Goal: Feedback & Contribution: Contribute content

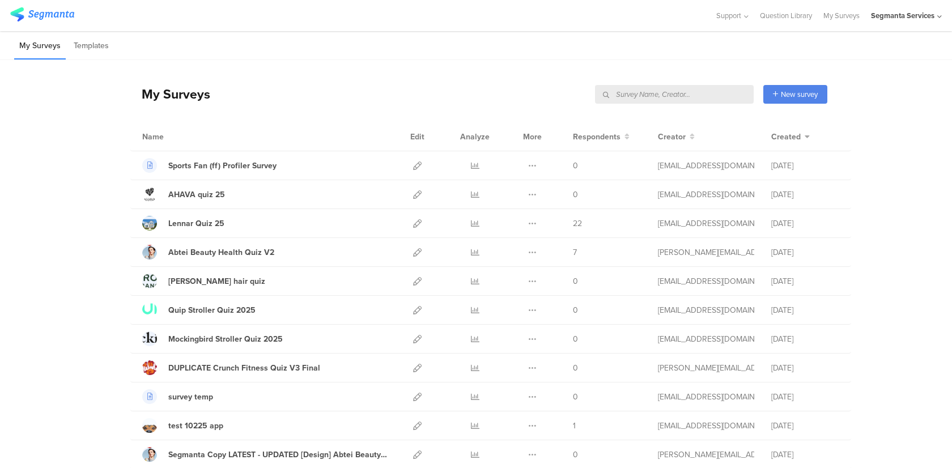
click at [935, 10] on div "Segmanta Services" at bounding box center [906, 15] width 71 height 31
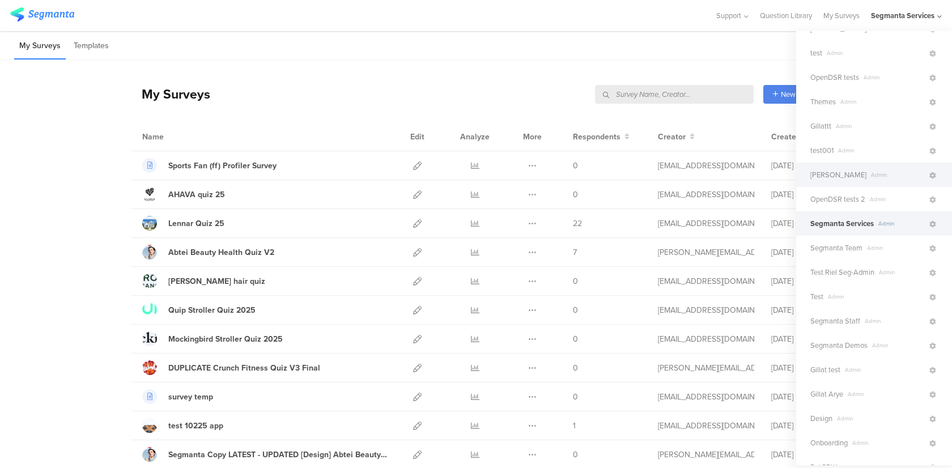
scroll to position [62, 0]
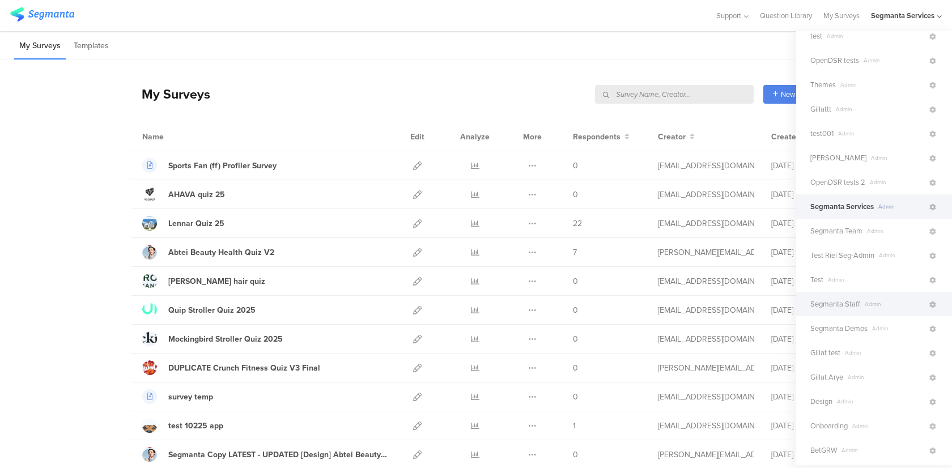
click at [834, 298] on div "Segmanta Staff Admin" at bounding box center [874, 304] width 156 height 24
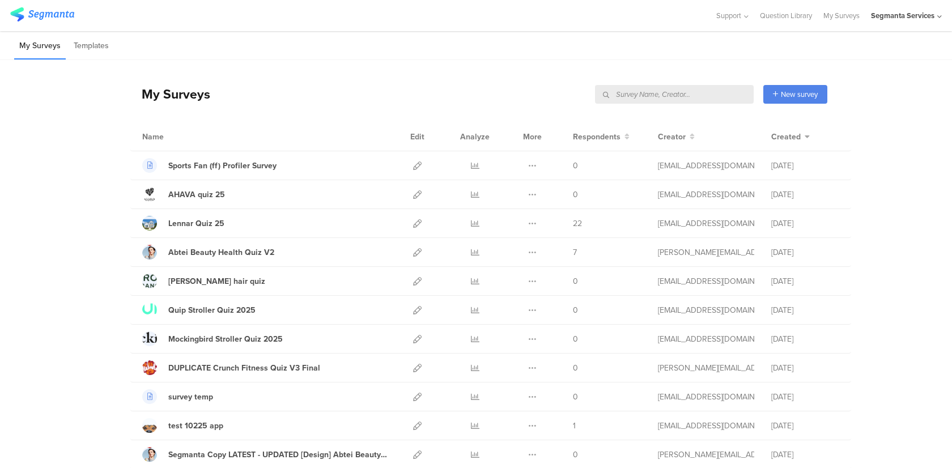
click at [922, 5] on div "Segmanta Services" at bounding box center [906, 15] width 71 height 31
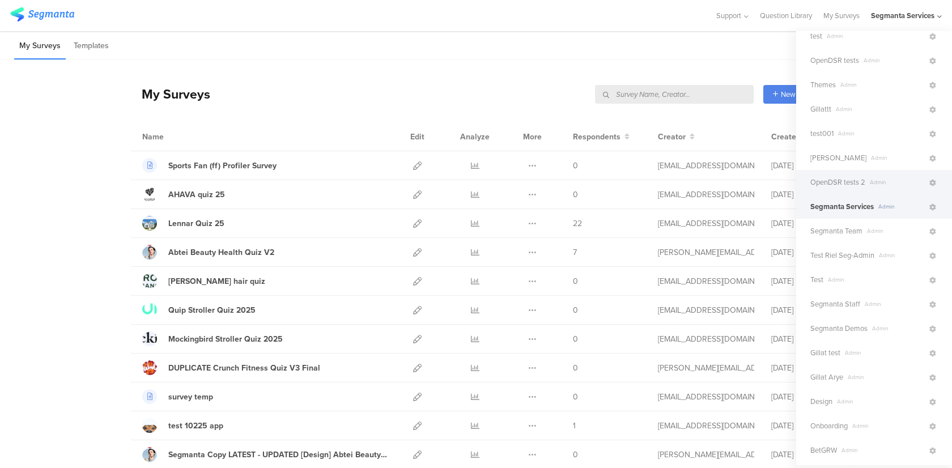
scroll to position [0, 0]
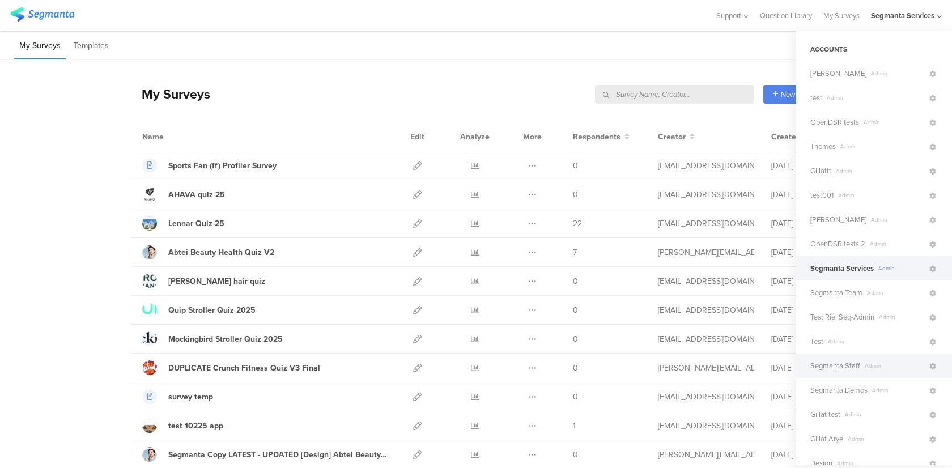
click at [820, 363] on span "Segmanta Staff" at bounding box center [835, 365] width 50 height 11
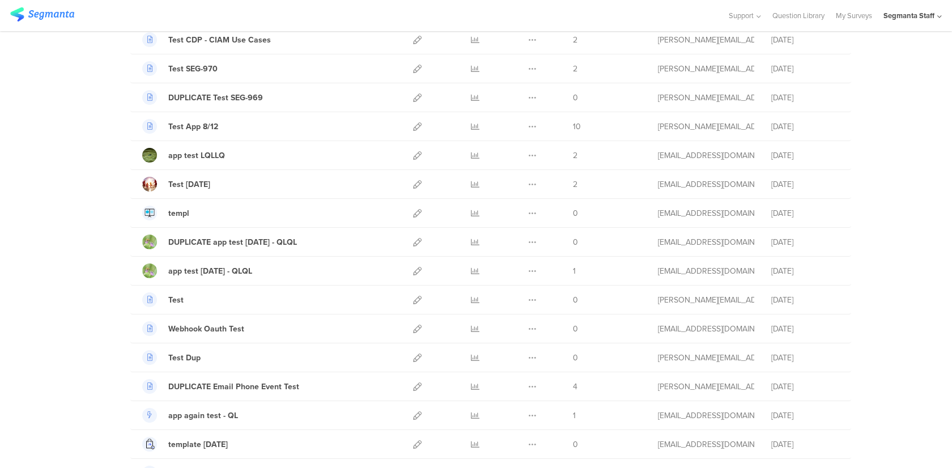
scroll to position [216, 0]
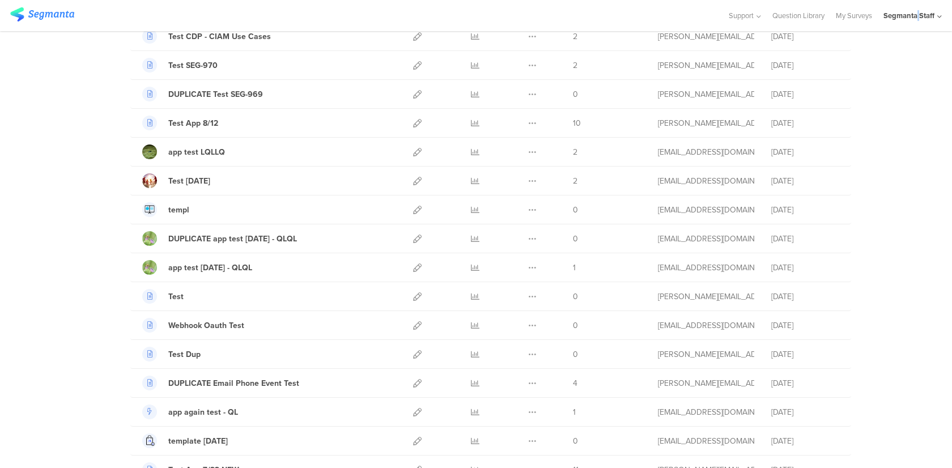
click at [918, 11] on div "Segmanta Staff" at bounding box center [908, 15] width 51 height 11
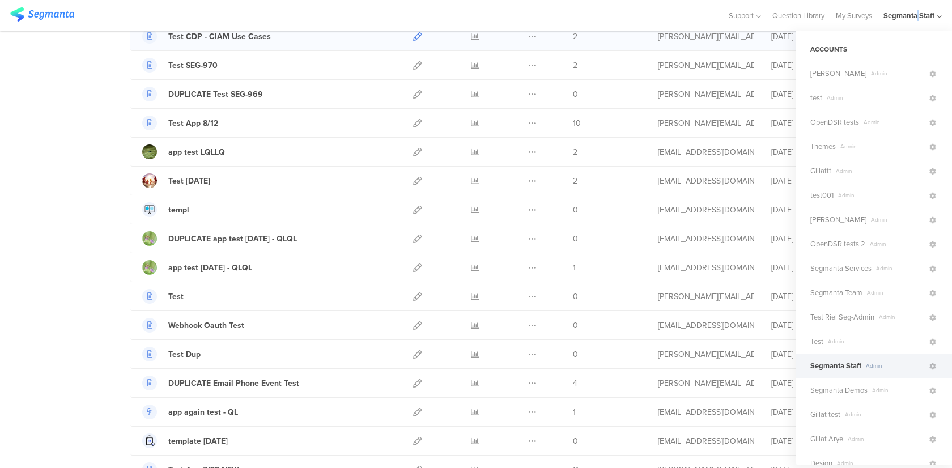
click at [416, 39] on icon at bounding box center [417, 36] width 8 height 8
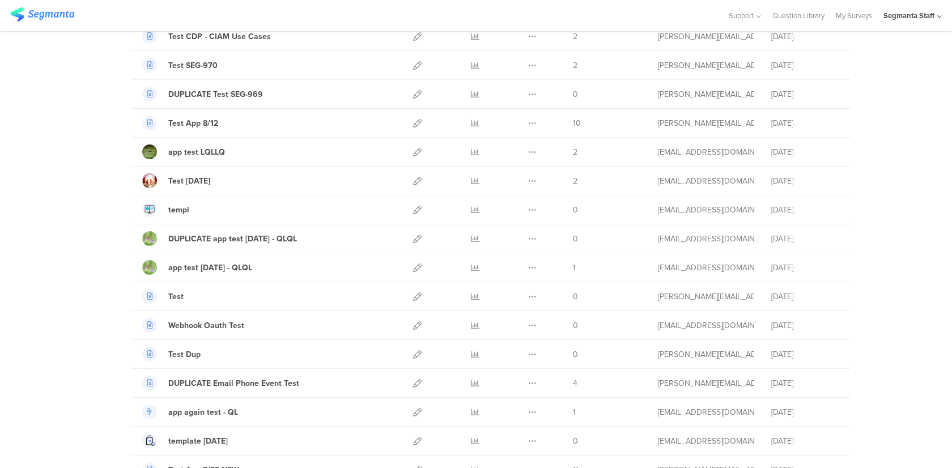
click at [929, 18] on div "Segmanta Staff" at bounding box center [908, 15] width 51 height 11
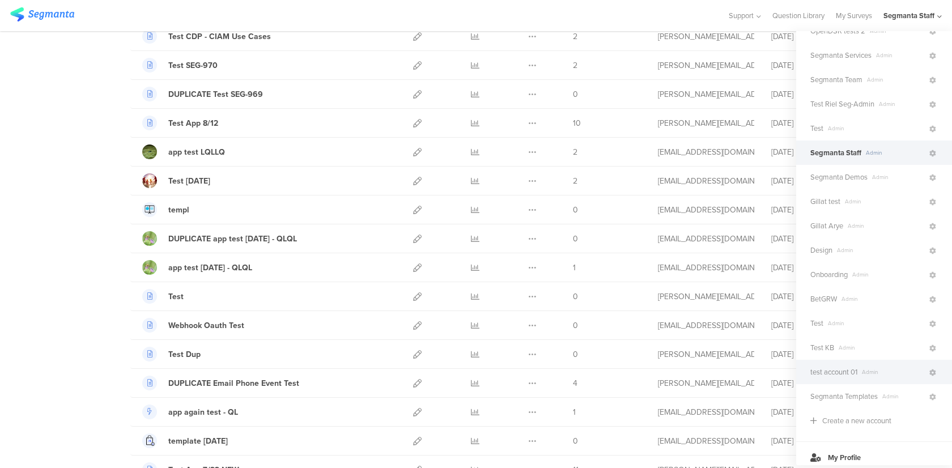
scroll to position [200, 0]
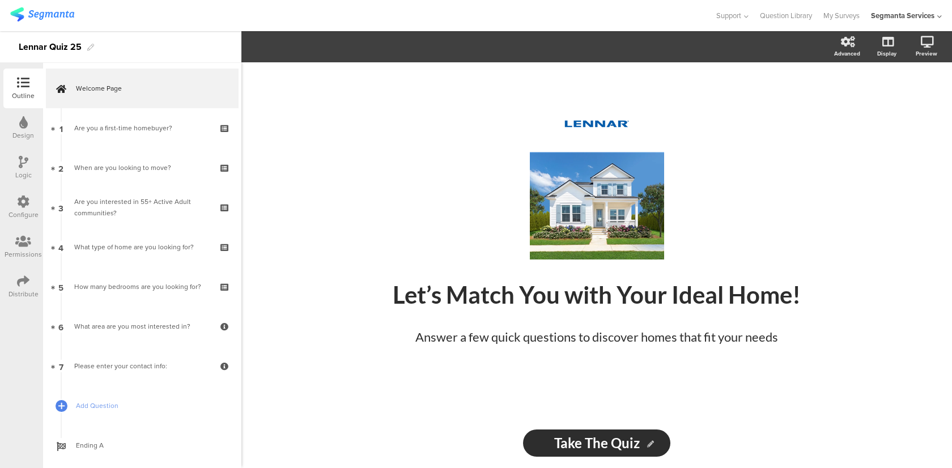
click at [61, 47] on div "Lennar Quiz 25" at bounding box center [50, 47] width 63 height 18
copy div "Lennar Quiz 25"
click at [555, 199] on icon at bounding box center [568, 187] width 39 height 39
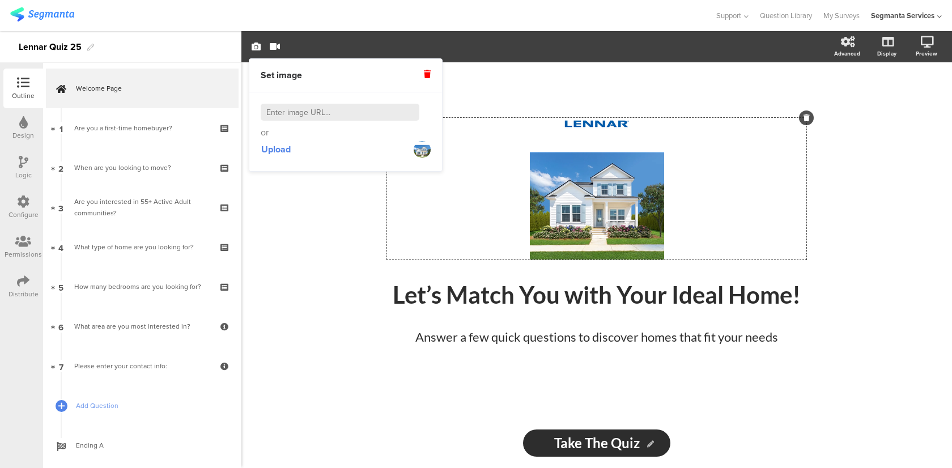
click at [293, 150] on div "Upload" at bounding box center [346, 149] width 170 height 20
click at [283, 150] on span "Upload" at bounding box center [275, 149] width 29 height 13
click at [852, 164] on div "/ Let’s Match You with Your Ideal Home! Let’s Match You with Your Ideal Home! A…" at bounding box center [596, 265] width 710 height 406
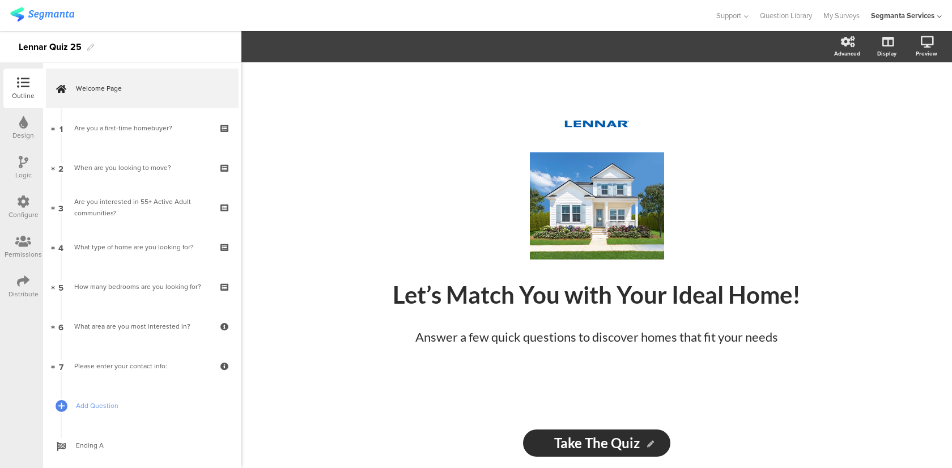
click at [24, 170] on div "Logic" at bounding box center [23, 175] width 16 height 10
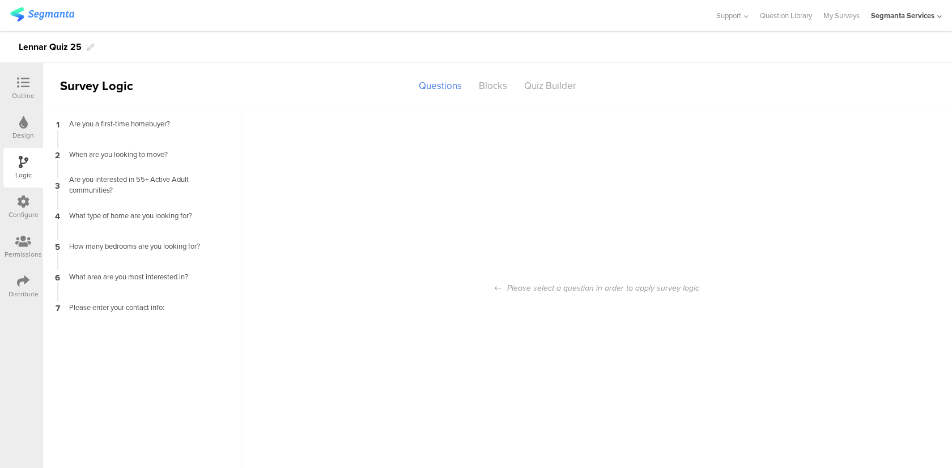
click at [23, 129] on div at bounding box center [23, 123] width 8 height 14
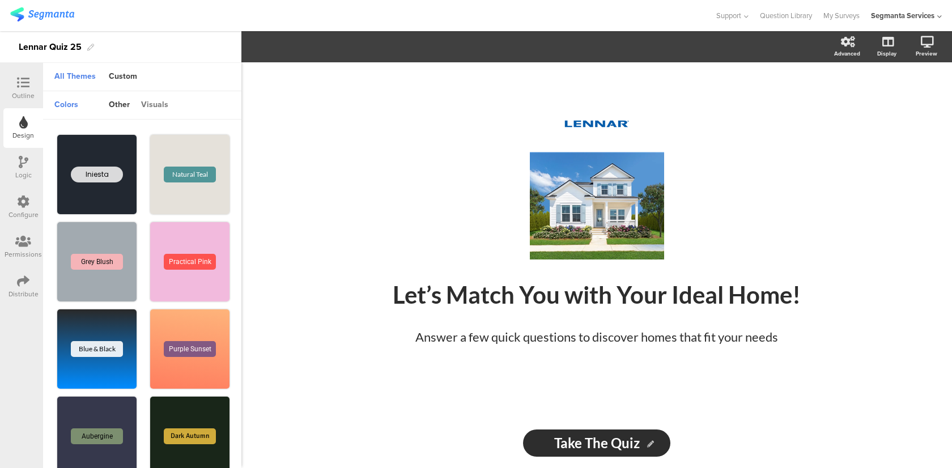
click at [149, 101] on div "visuals" at bounding box center [154, 105] width 39 height 19
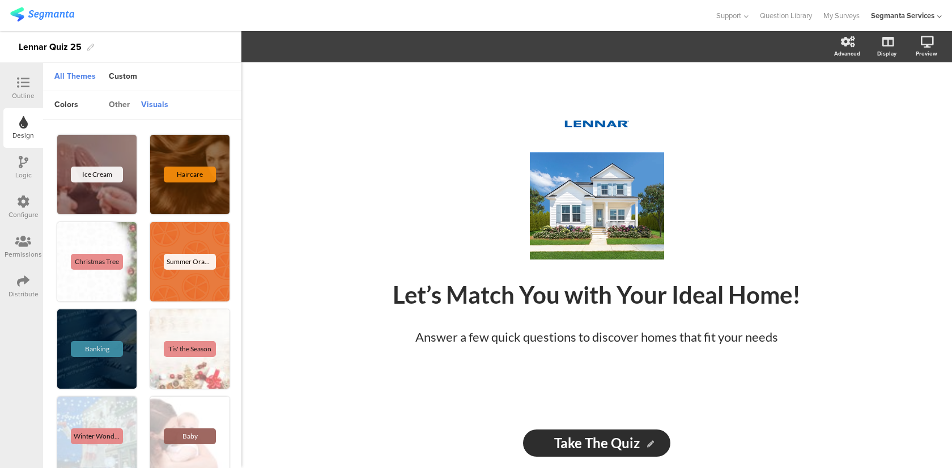
click at [122, 103] on div "other" at bounding box center [119, 105] width 32 height 19
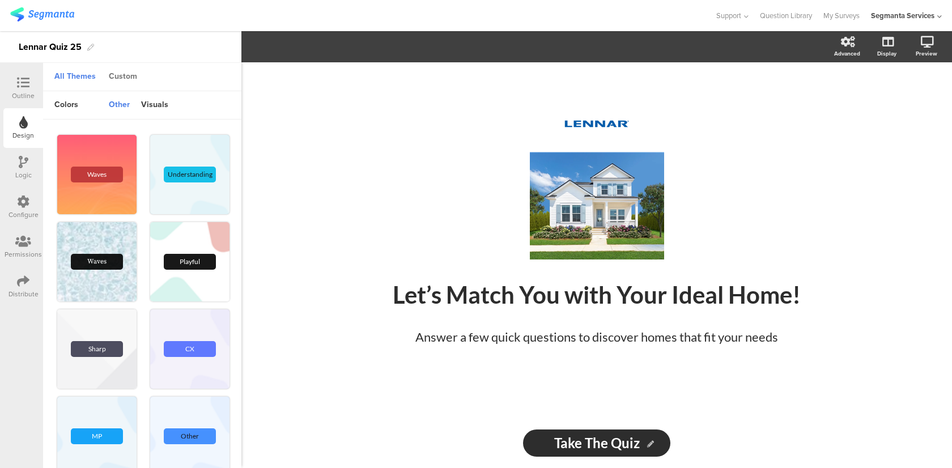
click at [131, 73] on div "Custom" at bounding box center [123, 76] width 40 height 19
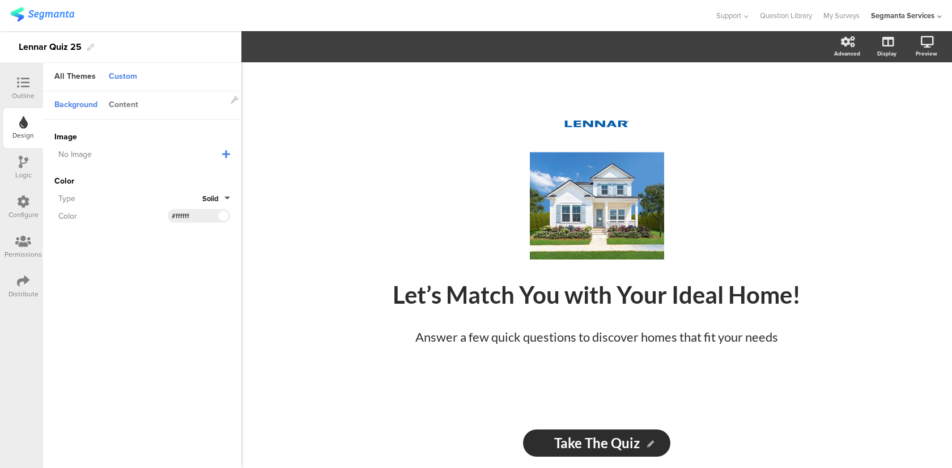
click at [123, 109] on div "Content" at bounding box center [123, 105] width 41 height 19
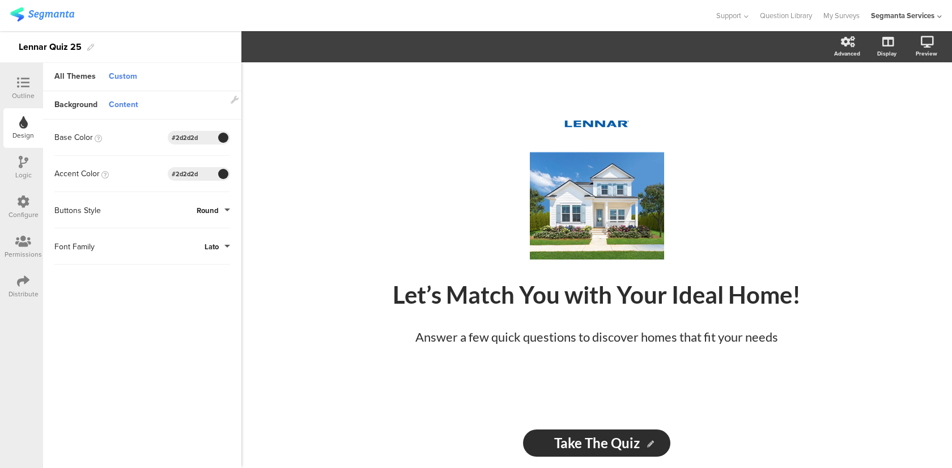
click at [200, 141] on input "#2d2d2d" at bounding box center [189, 137] width 34 height 9
drag, startPoint x: 201, startPoint y: 139, endPoint x: 155, endPoint y: 138, distance: 46.4
click at [155, 139] on div "Base Color #2D2D2D Clear OK #2d2d2d" at bounding box center [142, 138] width 176 height 14
click at [33, 210] on div "Configure" at bounding box center [23, 215] width 30 height 10
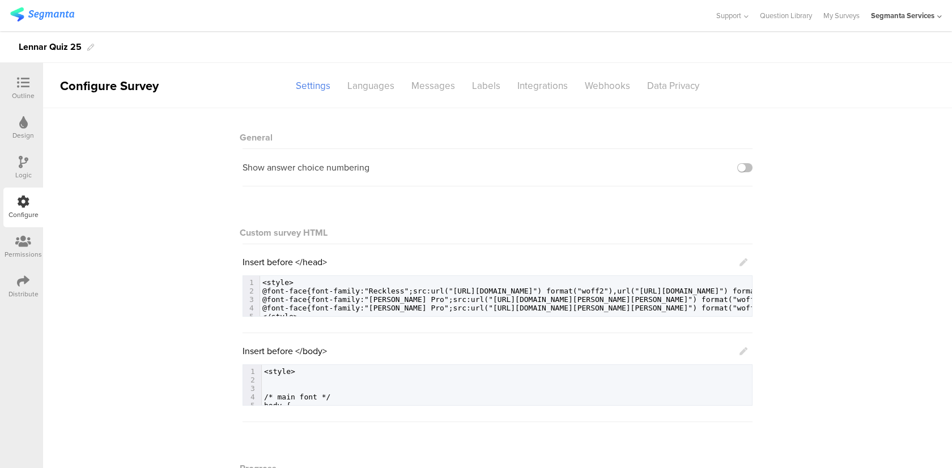
click at [393, 287] on span "@font-face{font-family:"Reckless";src:url("https://buy.lennar.com/fonts/reckles…" at bounding box center [647, 291] width 771 height 8
click at [743, 261] on icon at bounding box center [743, 262] width 8 height 8
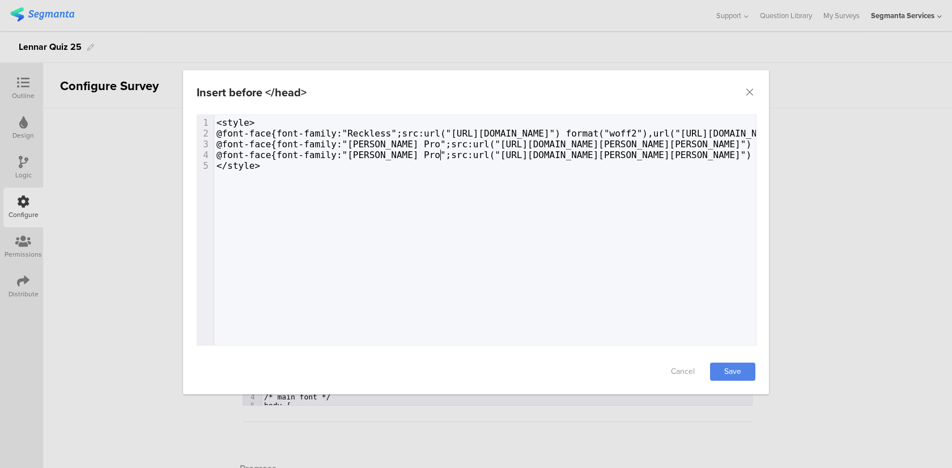
click at [440, 151] on span "@font-face{font-family:"Mabry Pro";src:url("https://buy.lennar.com/fonts/mabry-…" at bounding box center [857, 155] width 1282 height 11
type textarea "<style> @font-face{font-family:"Reckless";src:url("https://buy.lennar.com/fonts…"
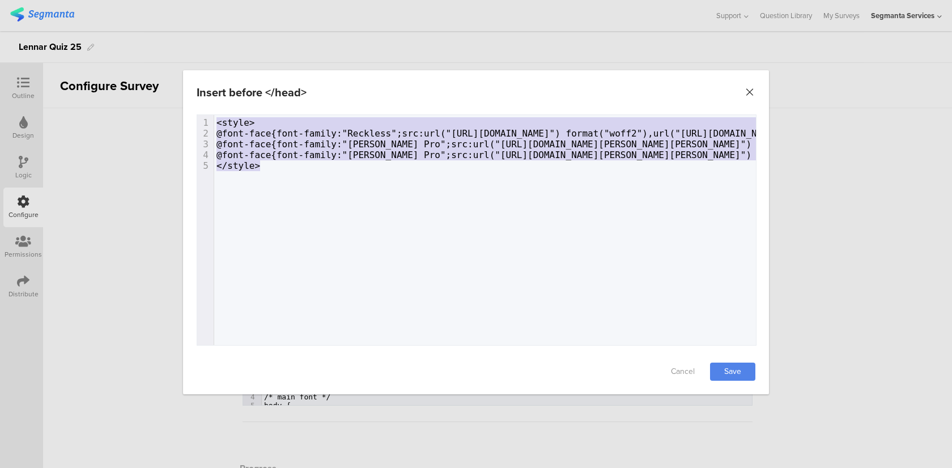
click at [748, 87] on icon "Close" at bounding box center [749, 92] width 11 height 11
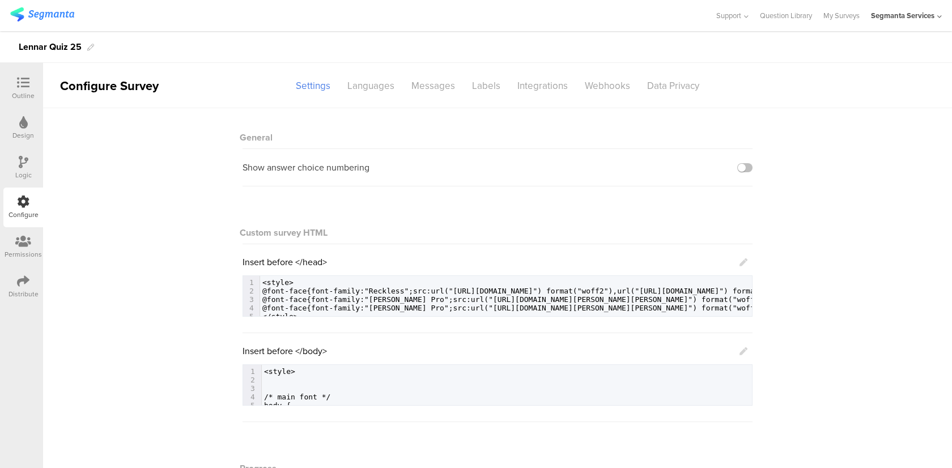
click at [744, 348] on icon at bounding box center [743, 351] width 8 height 8
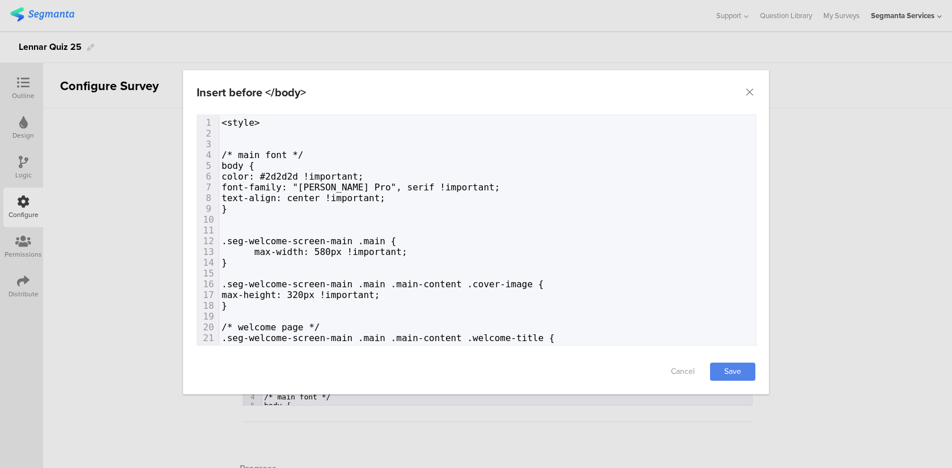
click at [530, 244] on pre ".seg-welcome-screen-main .main {" at bounding box center [487, 241] width 536 height 11
type textarea "<style> /* main font */ body { color: #2d2d2d !important; font-family: "Mabry P…"
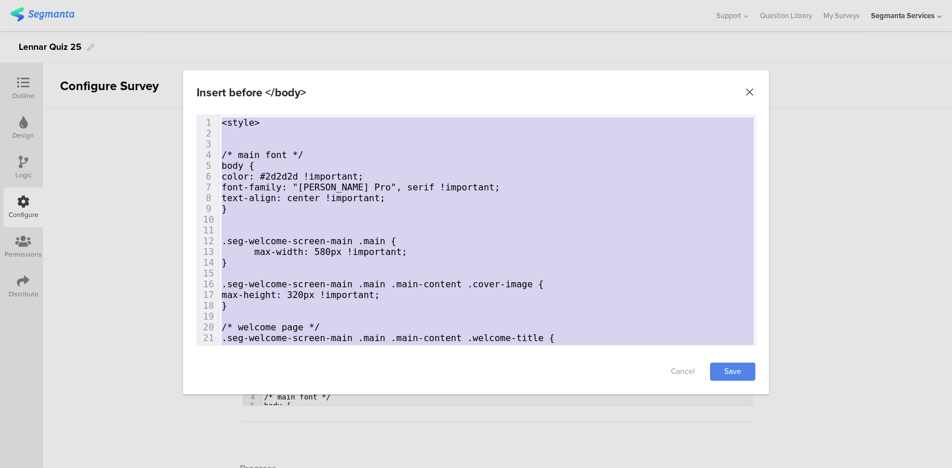
click at [752, 89] on icon "Close" at bounding box center [749, 92] width 11 height 11
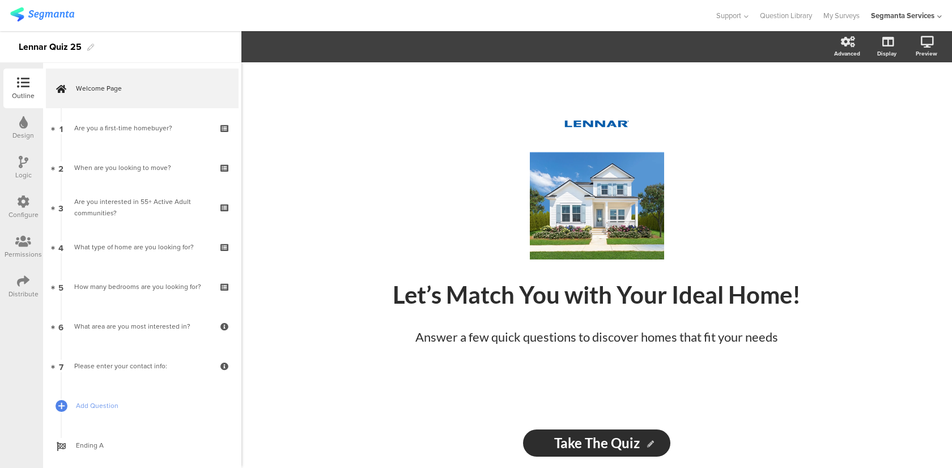
click at [25, 20] on img at bounding box center [42, 14] width 64 height 14
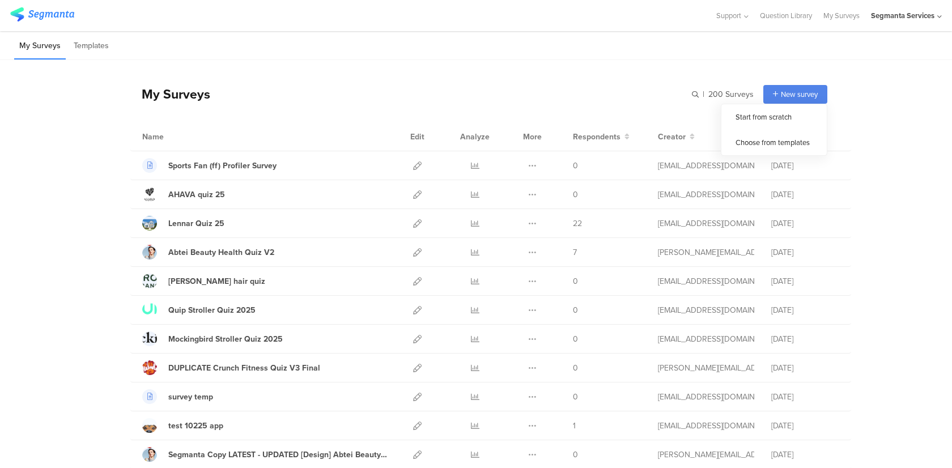
click at [776, 95] on icon at bounding box center [775, 94] width 5 height 7
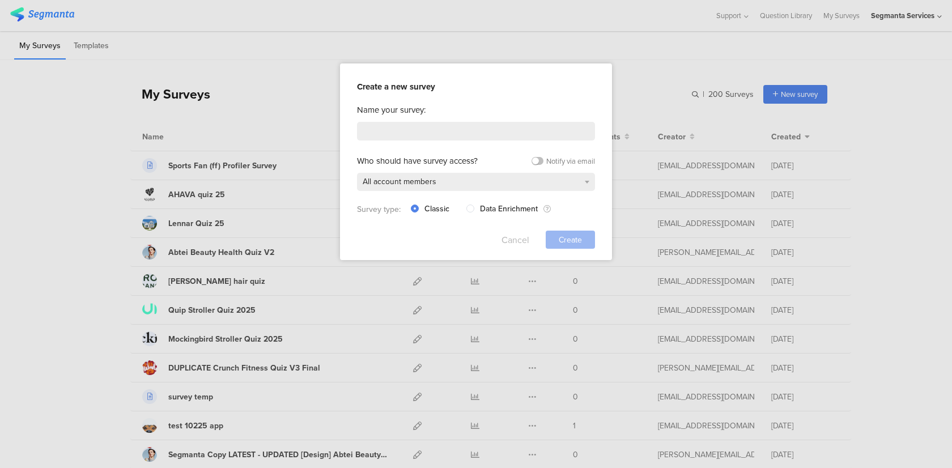
click at [521, 238] on button "Cancel" at bounding box center [515, 240] width 28 height 18
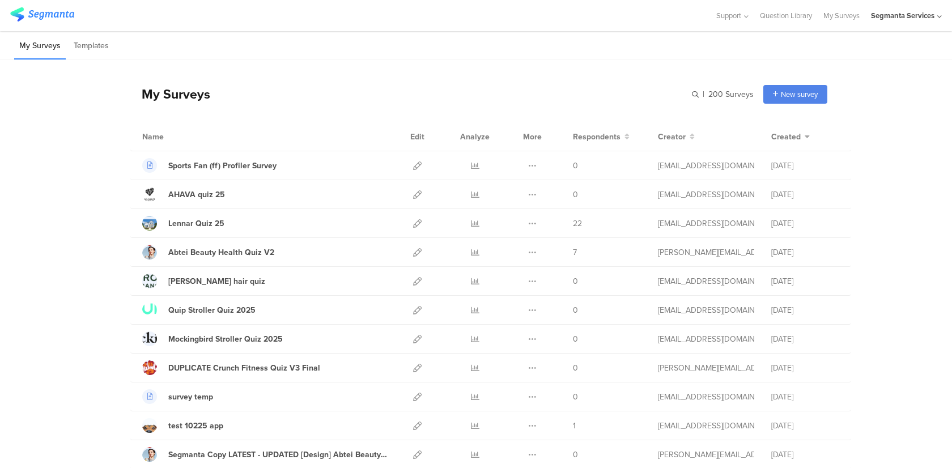
click at [940, 15] on icon at bounding box center [939, 16] width 5 height 8
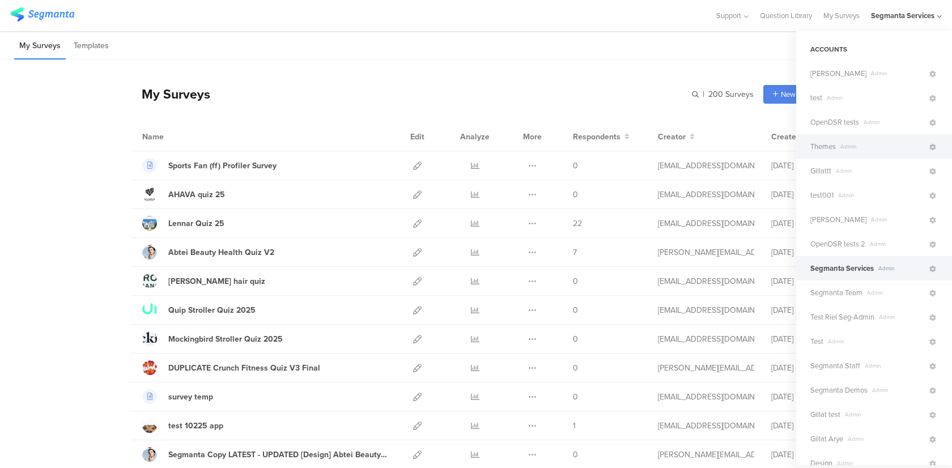
scroll to position [251, 0]
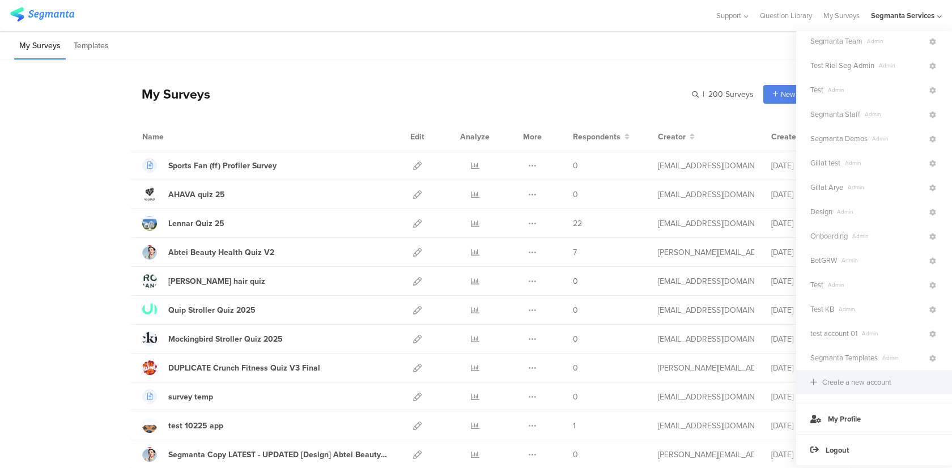
click at [826, 381] on div "Create a new account" at bounding box center [856, 382] width 69 height 11
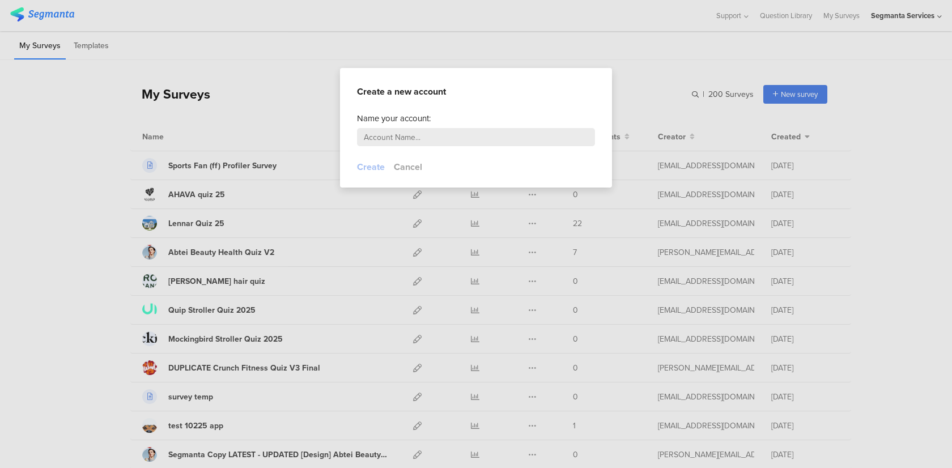
click at [510, 134] on input "text" at bounding box center [476, 137] width 238 height 18
type input "ג"
type input "Lennar"
click at [370, 170] on button "Create" at bounding box center [371, 166] width 28 height 13
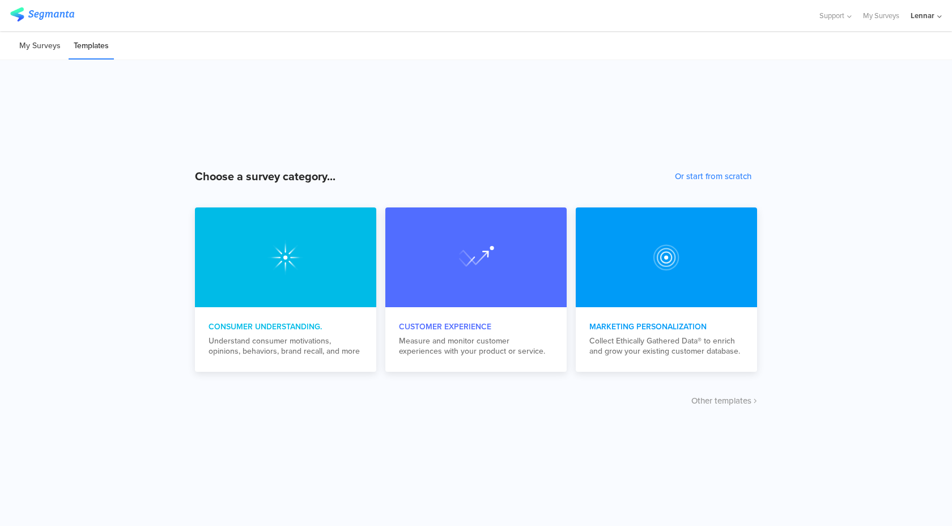
click at [49, 53] on li "My Surveys" at bounding box center [40, 46] width 52 height 27
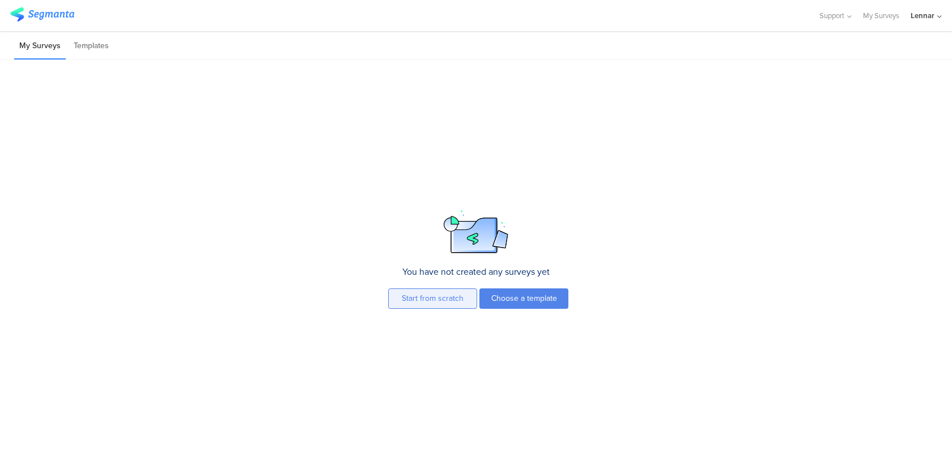
click at [447, 300] on button "Start from scratch" at bounding box center [432, 298] width 89 height 20
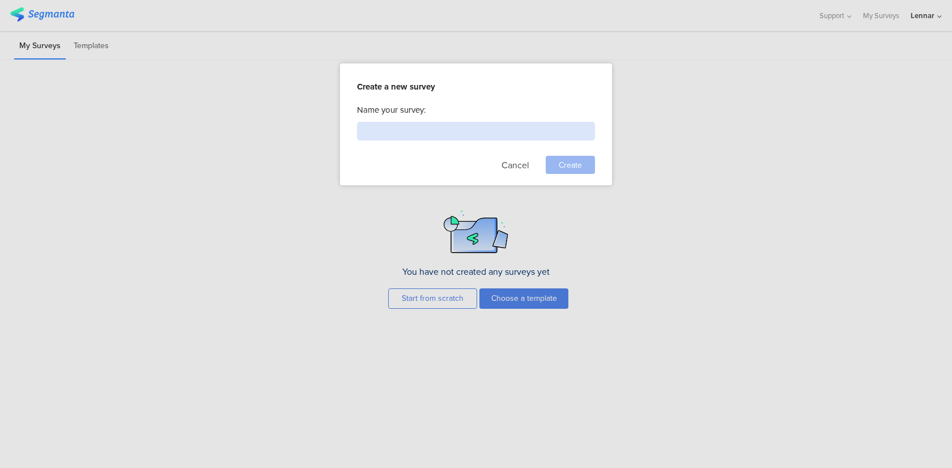
click at [458, 134] on input at bounding box center [476, 131] width 238 height 19
type input "Lennar quiz"
click at [581, 159] on span "Create" at bounding box center [569, 165] width 23 height 12
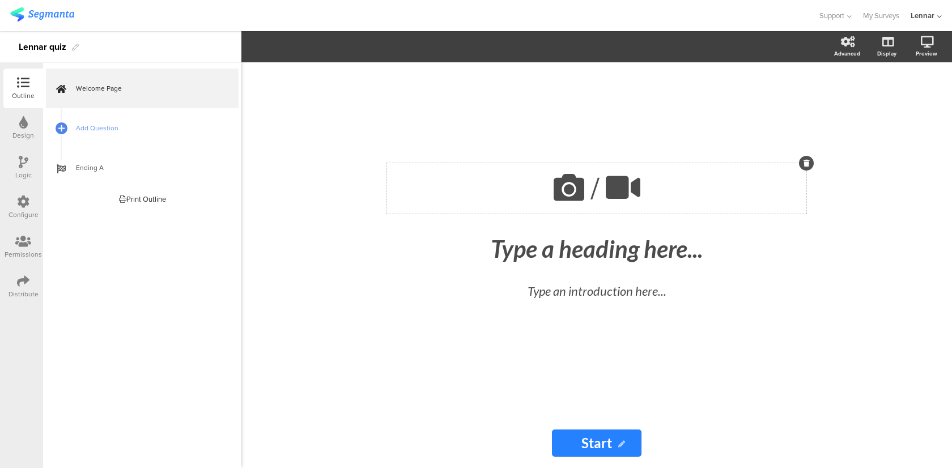
click at [547, 192] on div "/" at bounding box center [596, 188] width 419 height 50
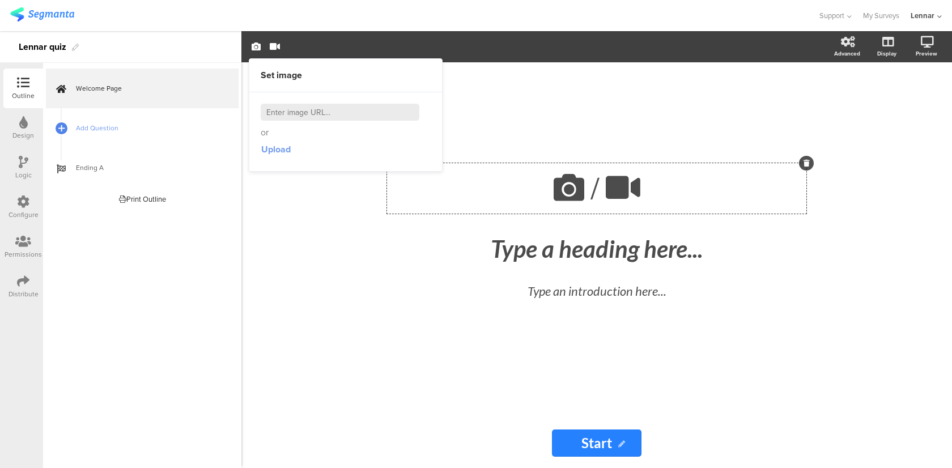
click at [276, 148] on span "Upload" at bounding box center [275, 149] width 29 height 13
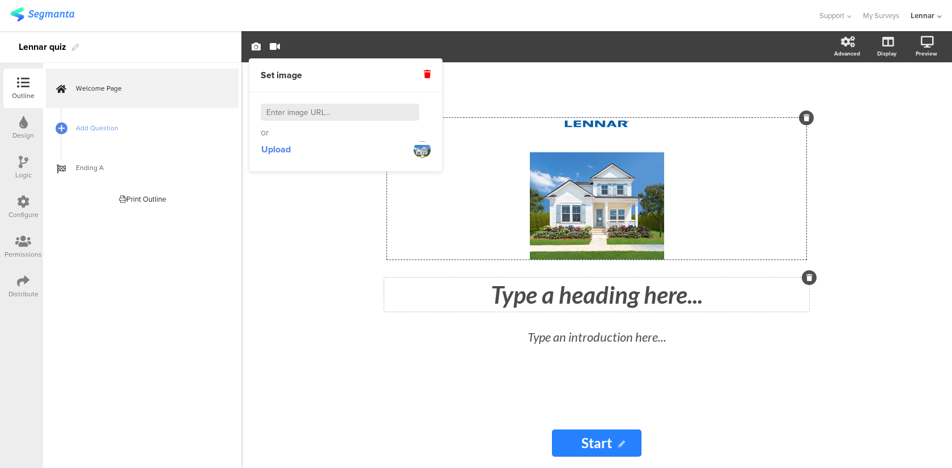
click at [594, 295] on div "Type a heading here..." at bounding box center [596, 295] width 425 height 34
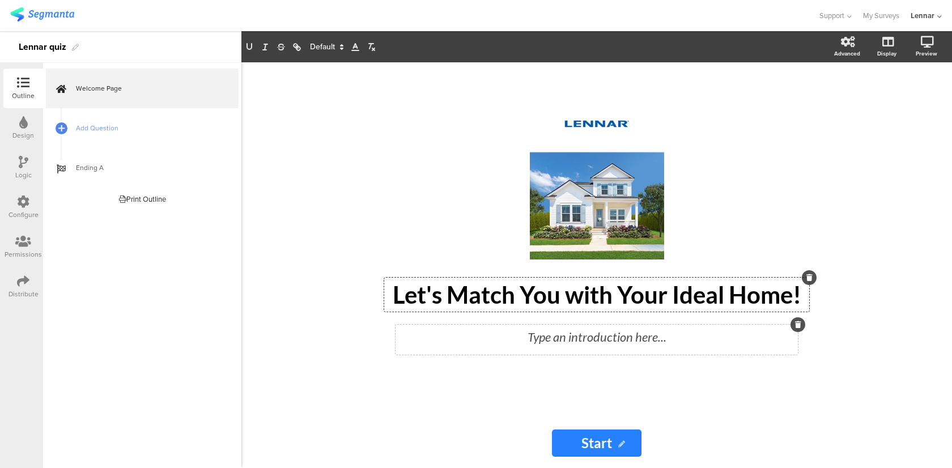
click at [545, 334] on div "Type an introduction here..." at bounding box center [596, 340] width 402 height 30
click at [605, 444] on input "Start" at bounding box center [596, 442] width 89 height 27
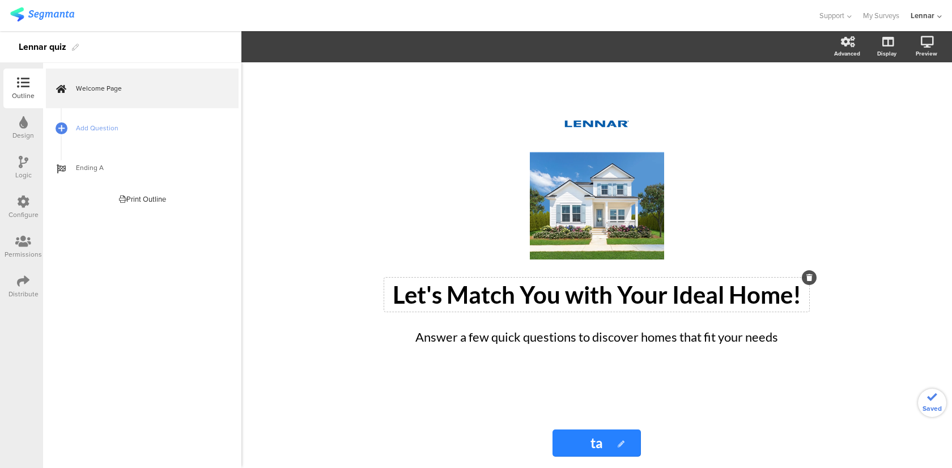
type input "t"
type input "Take The Quiz"
click at [711, 439] on div "Take The Quiz Take The Quiz" at bounding box center [596, 442] width 453 height 27
click at [123, 122] on span "Add Question" at bounding box center [148, 127] width 145 height 11
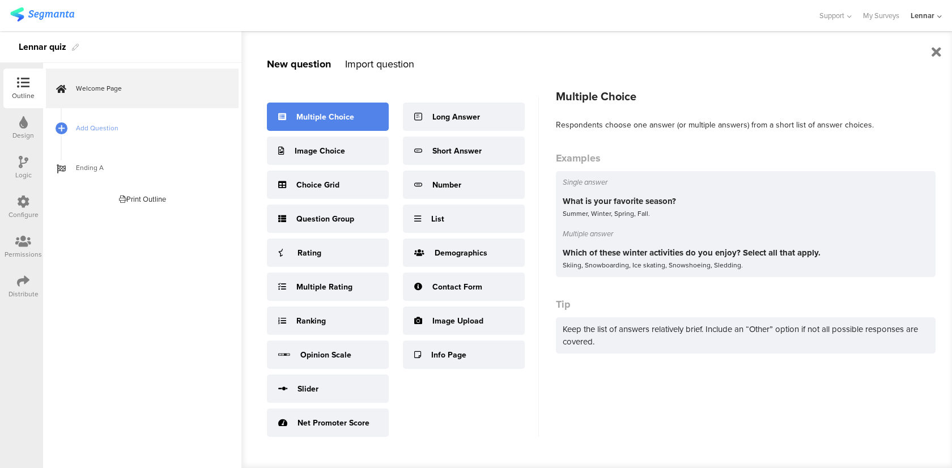
click at [288, 116] on div "Multiple Choice" at bounding box center [328, 117] width 122 height 28
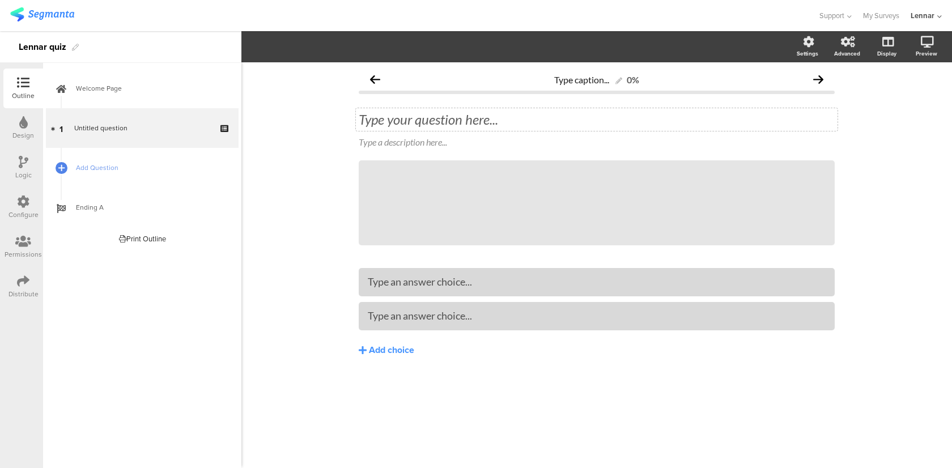
click at [429, 121] on div "Type your question here..." at bounding box center [596, 119] width 481 height 23
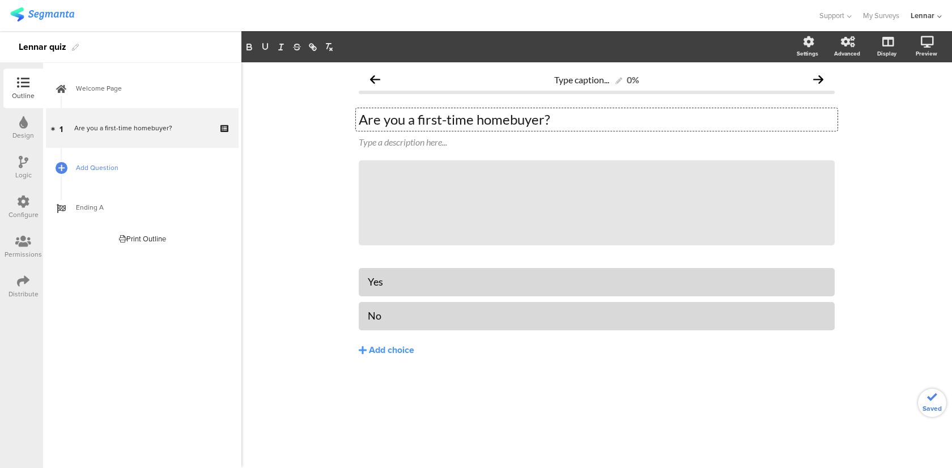
click at [122, 170] on span "Add Question" at bounding box center [148, 167] width 145 height 11
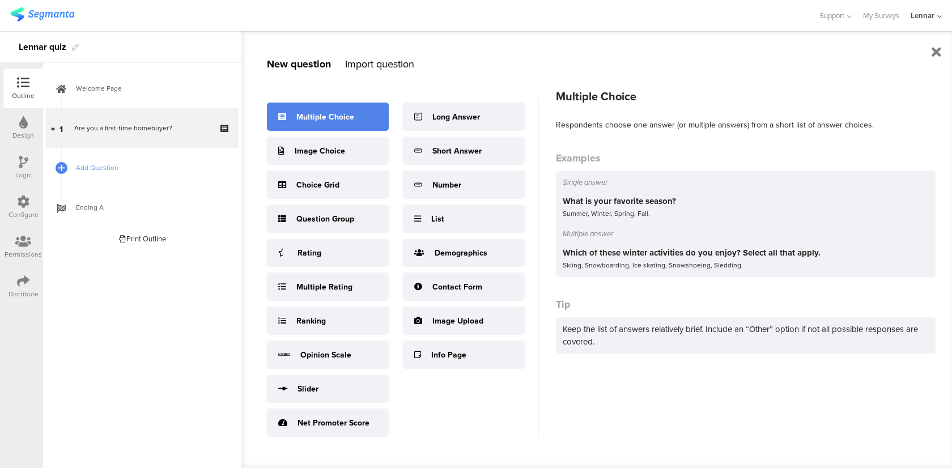
click at [365, 119] on div "Multiple Choice" at bounding box center [328, 117] width 122 height 28
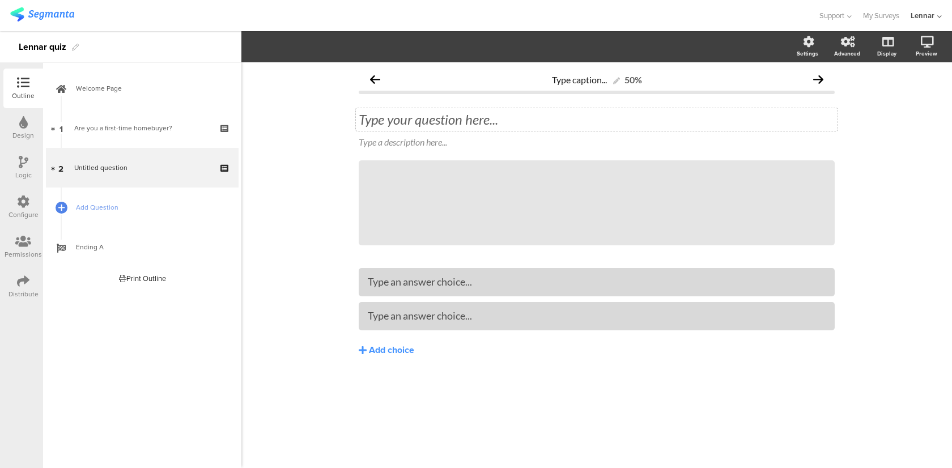
click at [406, 117] on div "Type your question here..." at bounding box center [597, 119] width 476 height 17
click at [397, 322] on div "Type an answer choice..." at bounding box center [597, 315] width 458 height 13
click at [407, 352] on div "Add choice" at bounding box center [391, 350] width 45 height 12
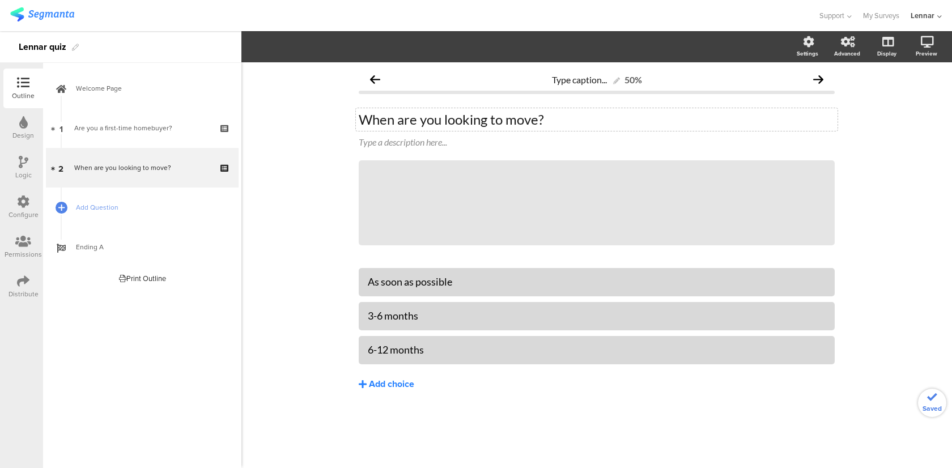
click at [405, 390] on div "Add choice" at bounding box center [391, 384] width 45 height 12
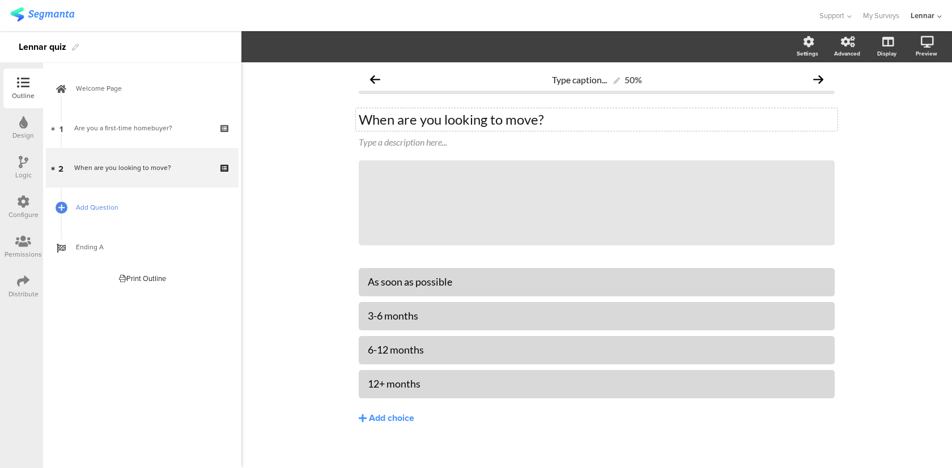
click at [113, 216] on link "Add Question" at bounding box center [142, 207] width 193 height 40
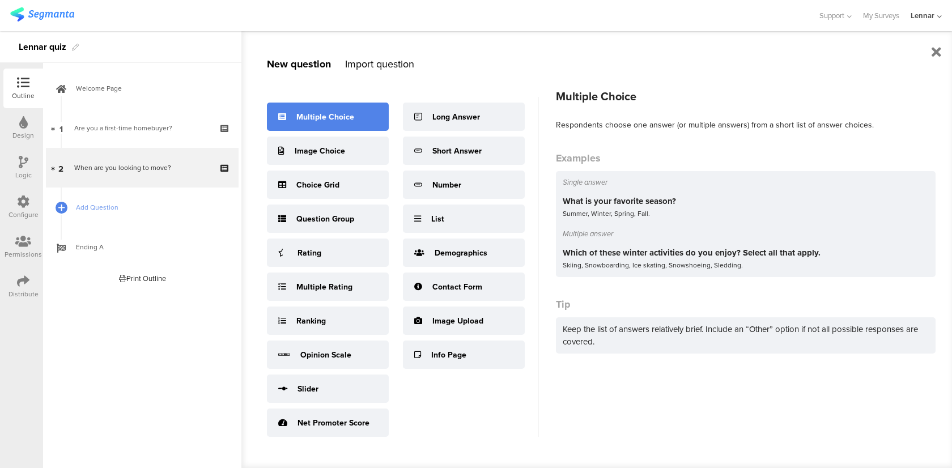
click at [331, 106] on div "Multiple Choice" at bounding box center [328, 117] width 122 height 28
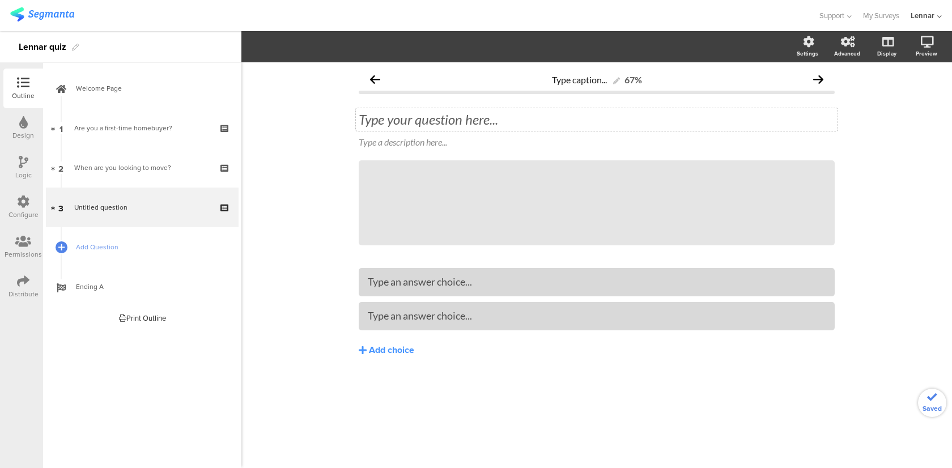
click at [390, 123] on div "Type your question here..." at bounding box center [596, 119] width 481 height 23
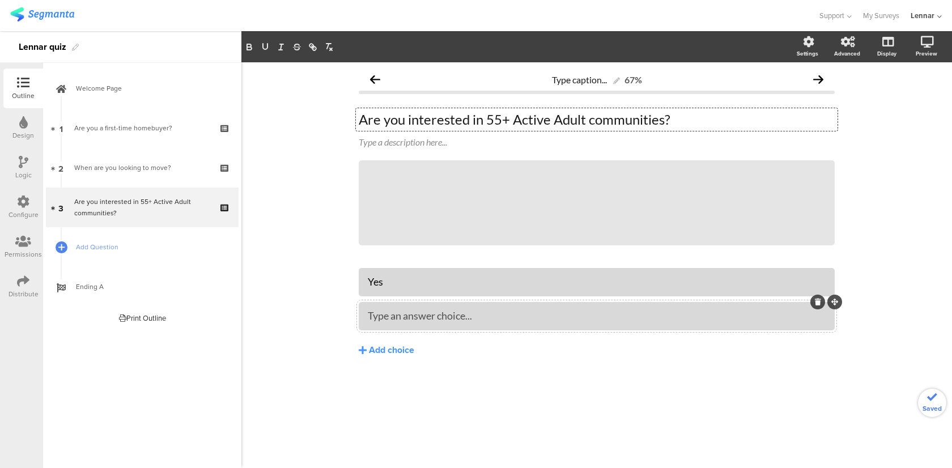
click at [397, 326] on div at bounding box center [597, 316] width 476 height 28
click at [389, 346] on div "Add choice" at bounding box center [391, 350] width 45 height 12
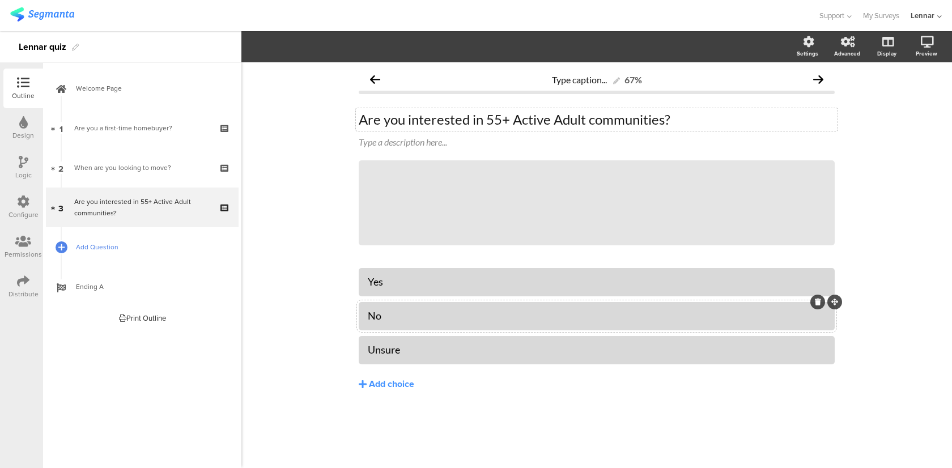
click at [117, 244] on span "Add Question" at bounding box center [148, 246] width 145 height 11
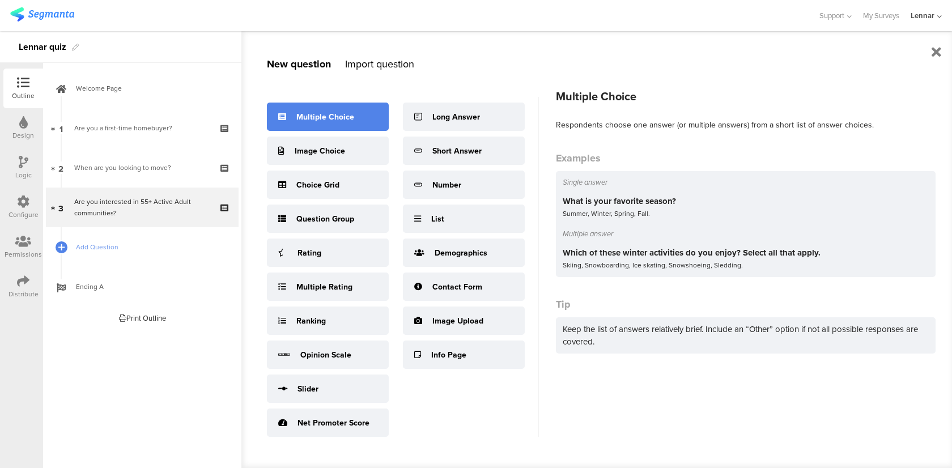
click at [300, 115] on div "Multiple Choice" at bounding box center [325, 117] width 58 height 12
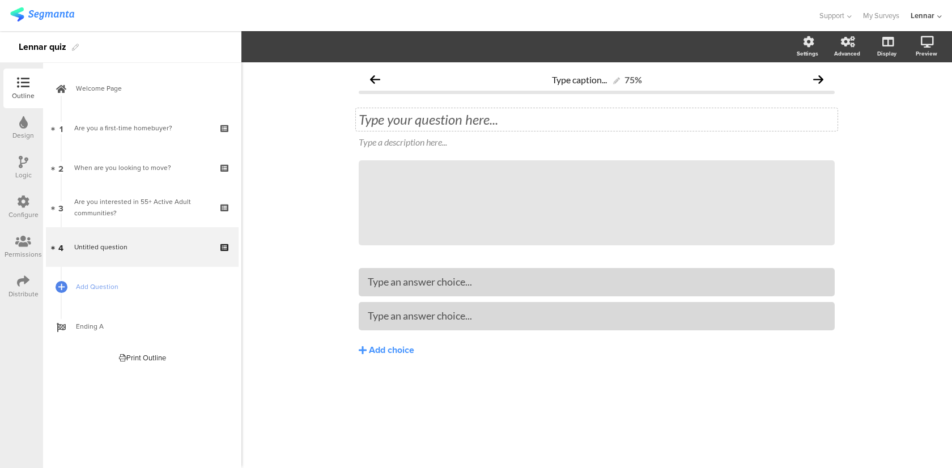
click at [381, 118] on div "Type your question here..." at bounding box center [596, 119] width 481 height 23
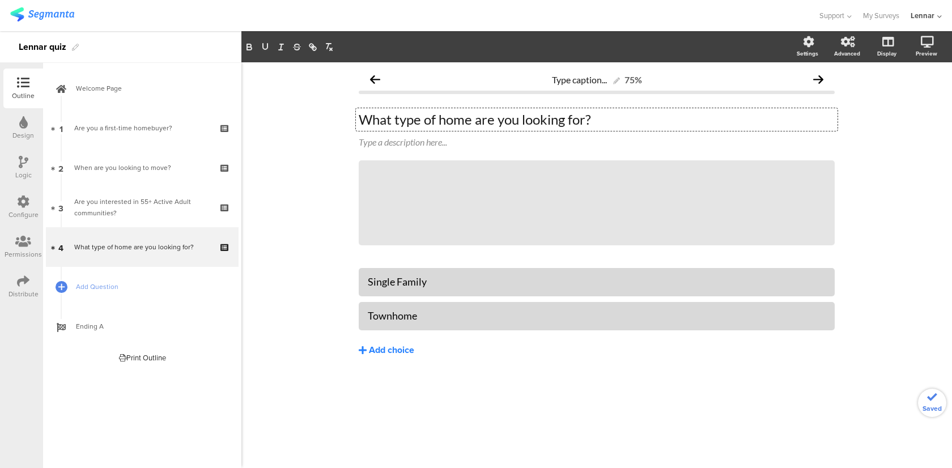
click at [400, 348] on div "Add choice" at bounding box center [391, 350] width 45 height 12
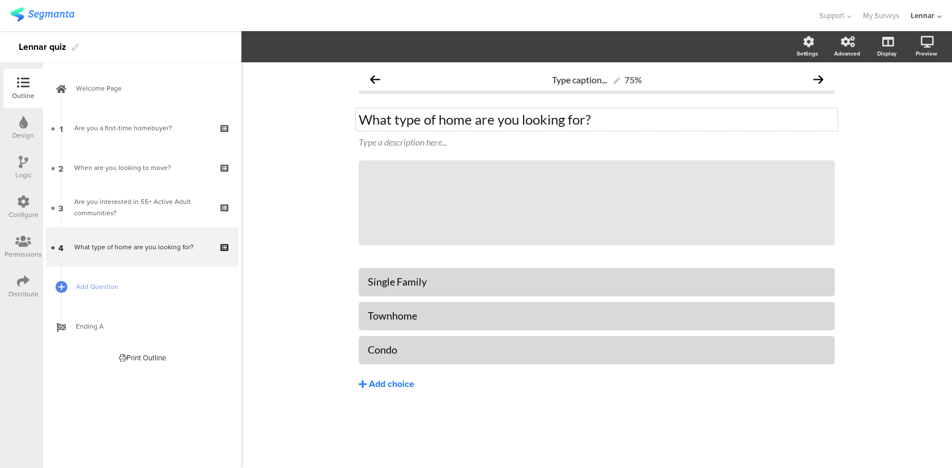
click at [406, 387] on div "Add choice" at bounding box center [391, 384] width 45 height 12
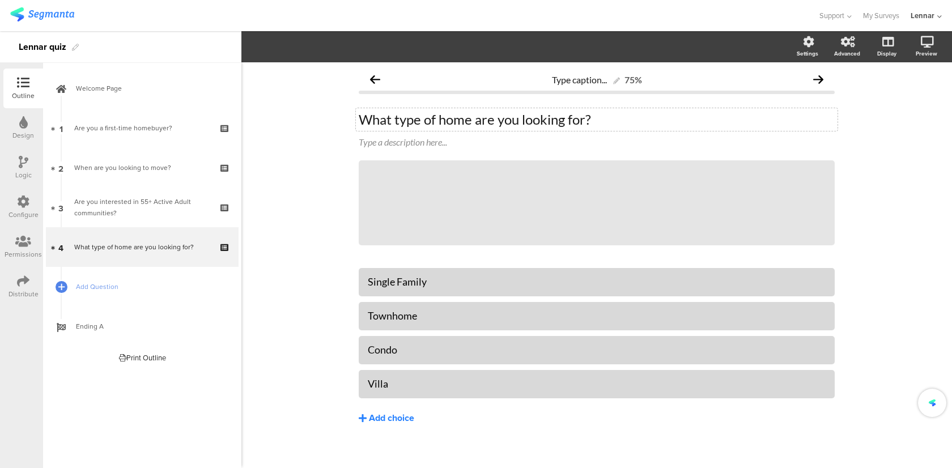
click at [380, 421] on div "Add choice" at bounding box center [391, 418] width 45 height 12
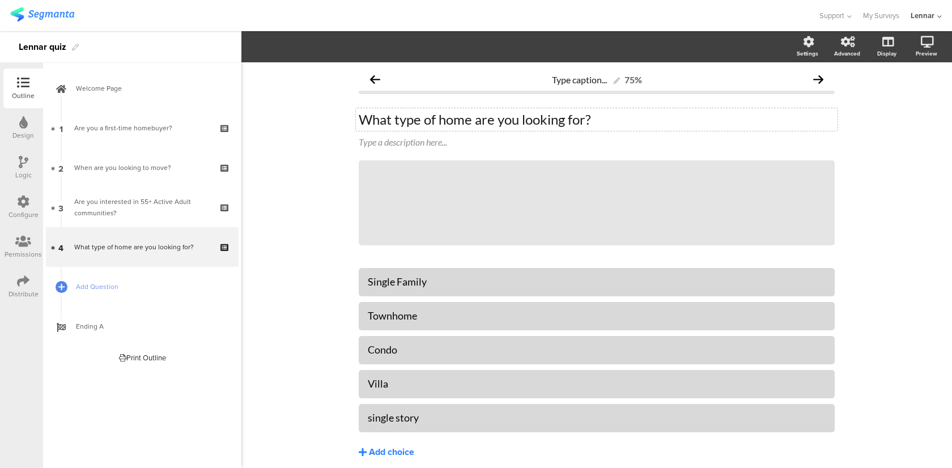
click at [410, 455] on div "Add choice" at bounding box center [391, 452] width 45 height 12
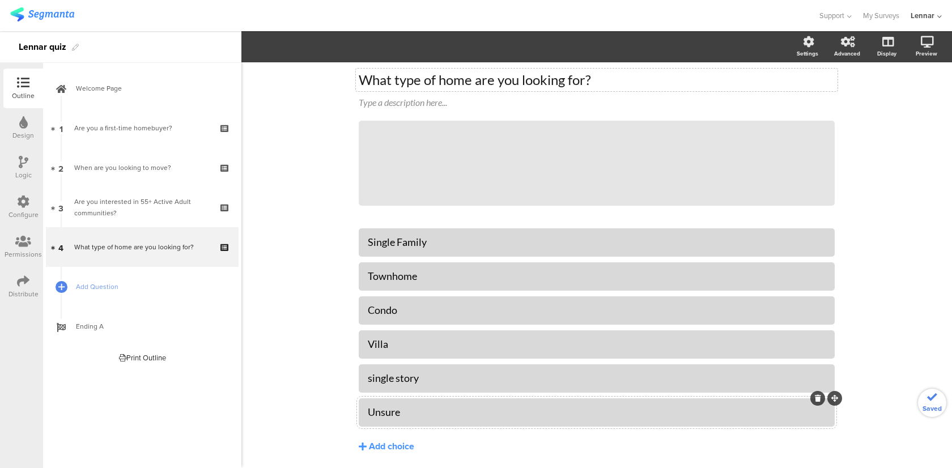
scroll to position [27, 0]
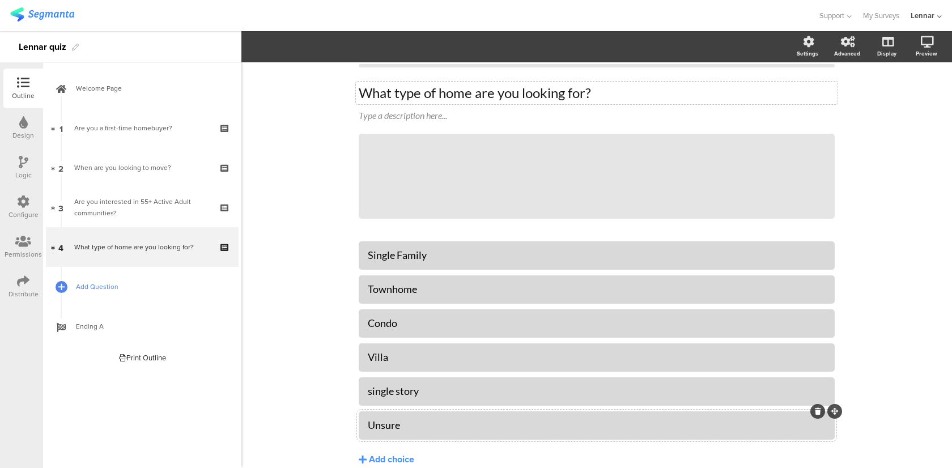
click at [72, 292] on link "Add Question" at bounding box center [142, 287] width 193 height 40
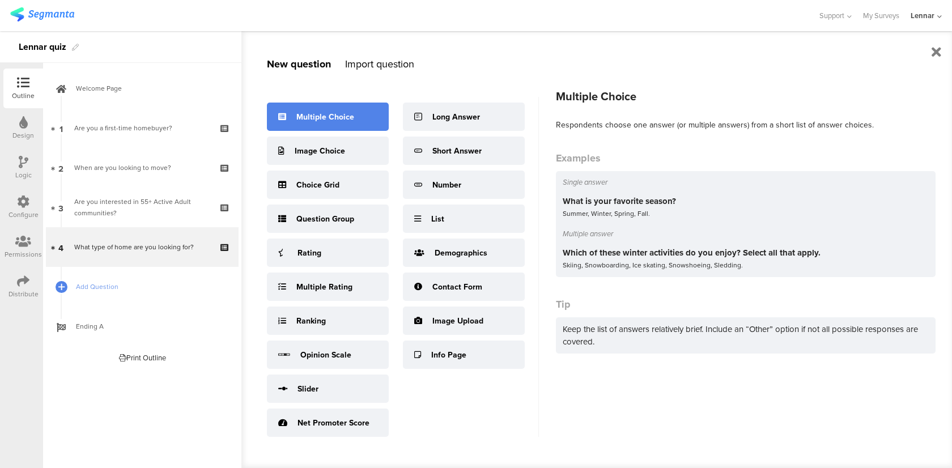
click at [288, 113] on div "Multiple Choice" at bounding box center [328, 117] width 122 height 28
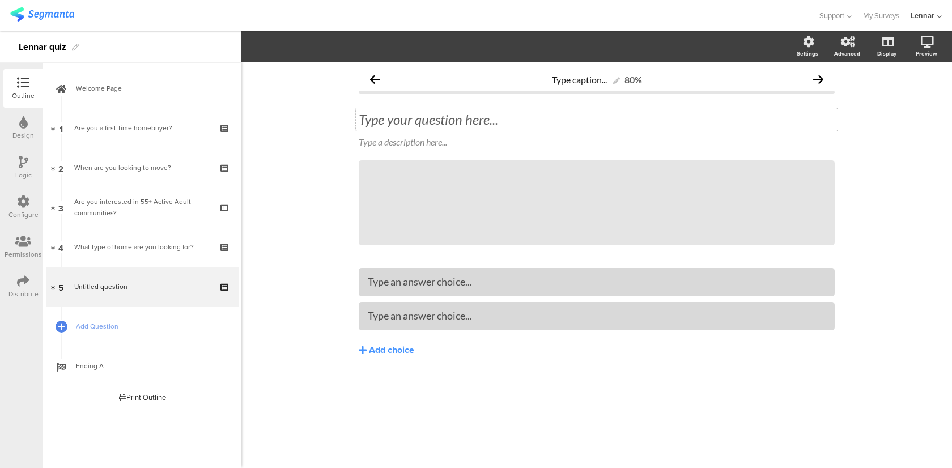
click at [391, 119] on div "Type your question here..." at bounding box center [597, 119] width 476 height 17
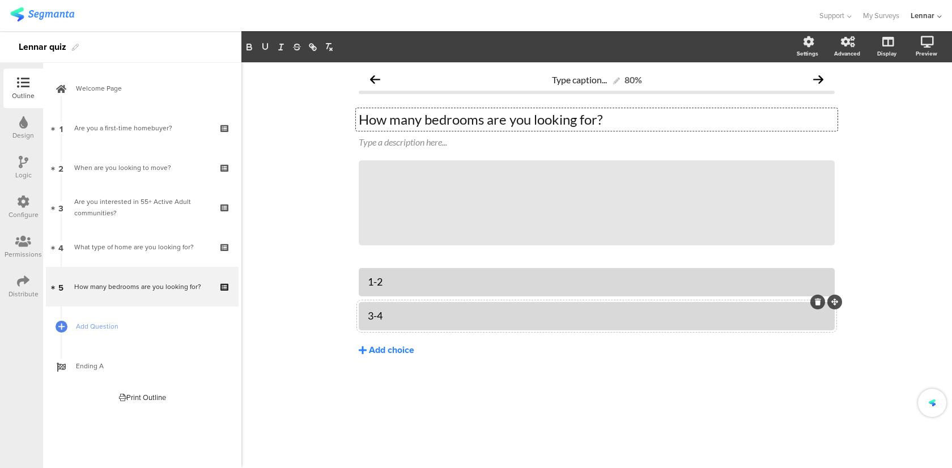
click at [399, 347] on div "Add choice" at bounding box center [391, 350] width 45 height 12
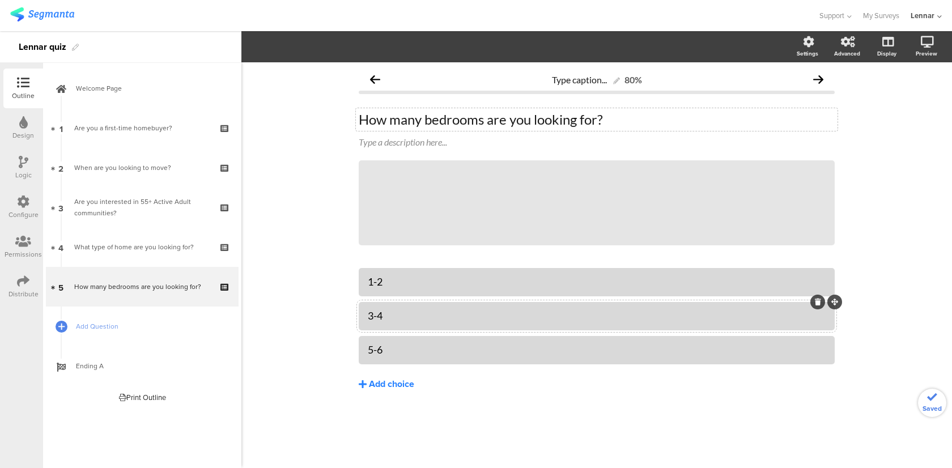
click at [405, 383] on div "Add choice" at bounding box center [391, 384] width 45 height 12
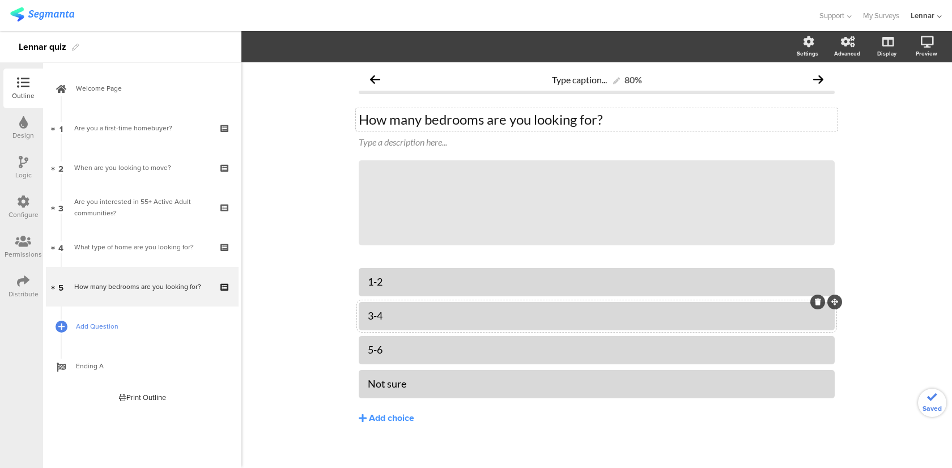
click at [178, 322] on span "Add Question" at bounding box center [148, 326] width 145 height 11
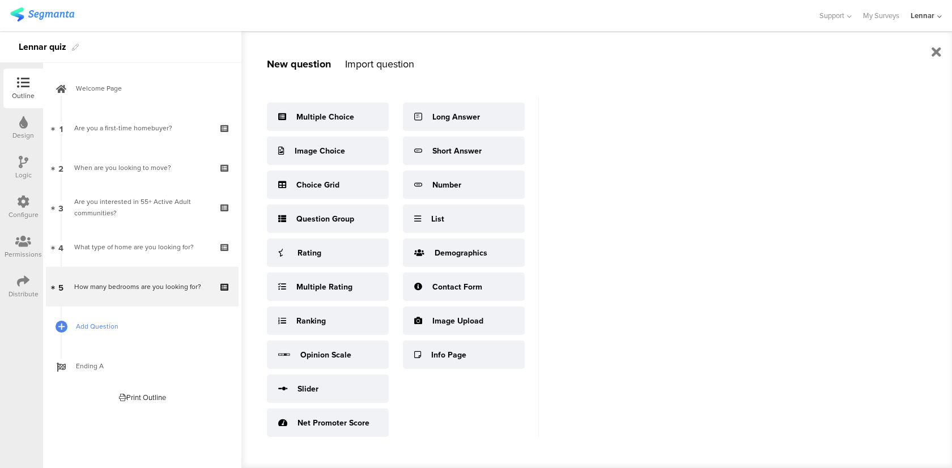
click at [131, 326] on span "Add Question" at bounding box center [148, 326] width 145 height 11
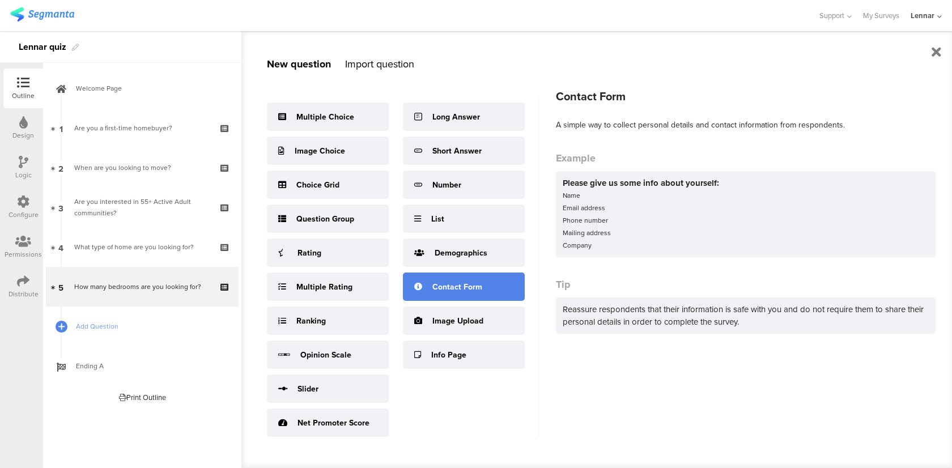
click at [413, 289] on div "Contact Form" at bounding box center [464, 286] width 122 height 28
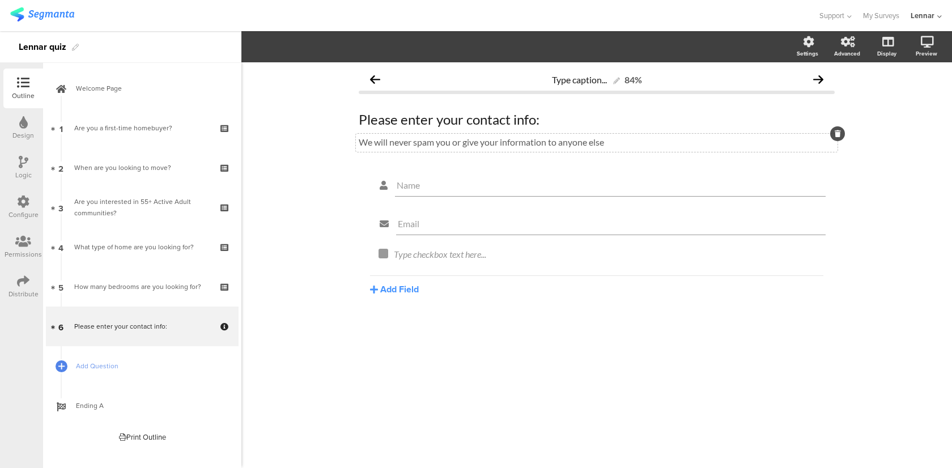
click at [425, 144] on div "We will never spam you or give your information to anyone else We will never sp…" at bounding box center [596, 143] width 481 height 18
click at [833, 135] on div at bounding box center [837, 133] width 15 height 15
click at [468, 126] on div "Please enter your contact info: Please enter your contact info:" at bounding box center [596, 119] width 481 height 23
click at [393, 291] on button "Add Field" at bounding box center [394, 289] width 49 height 13
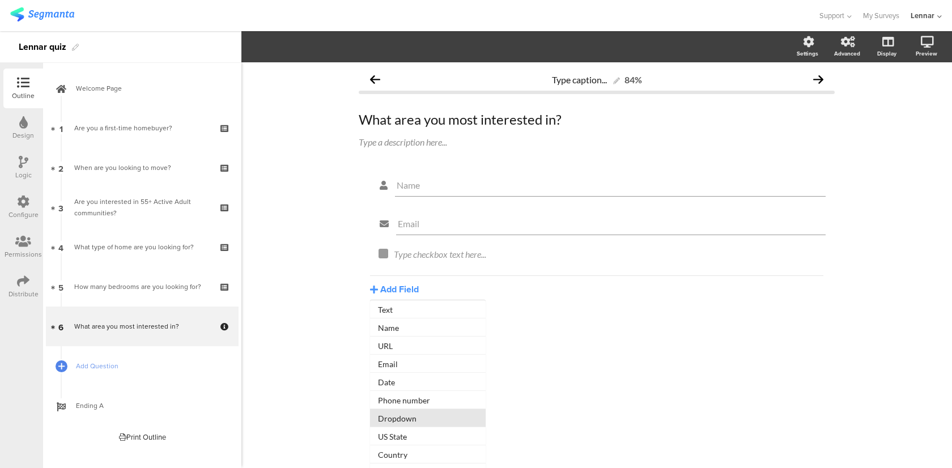
click at [403, 415] on button "Dropdown" at bounding box center [428, 418] width 116 height 18
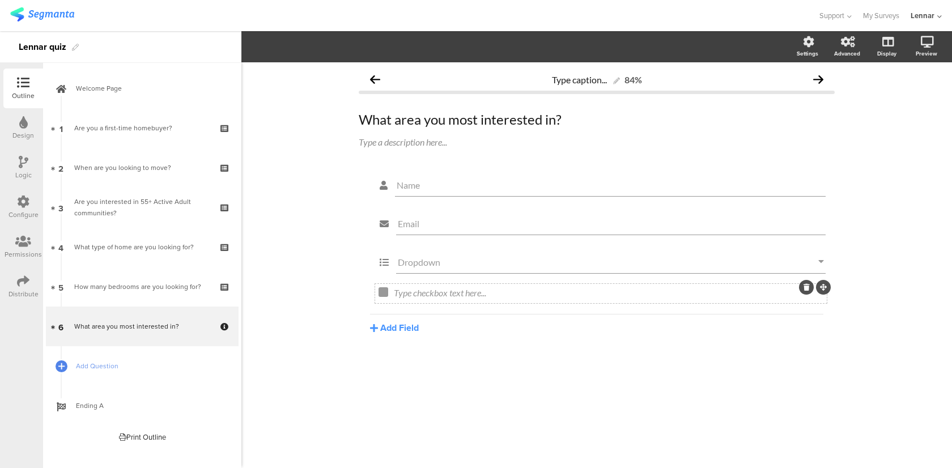
click at [803, 288] on icon at bounding box center [806, 287] width 6 height 7
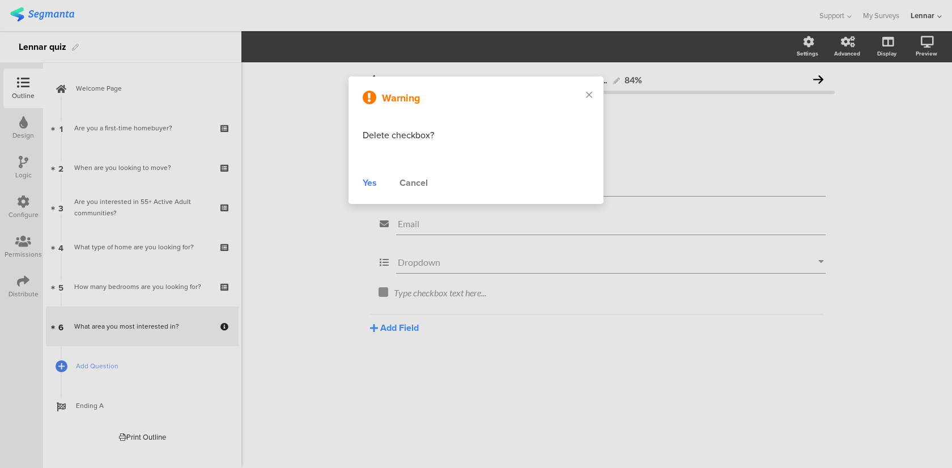
click at [370, 180] on div "Yes" at bounding box center [370, 183] width 14 height 14
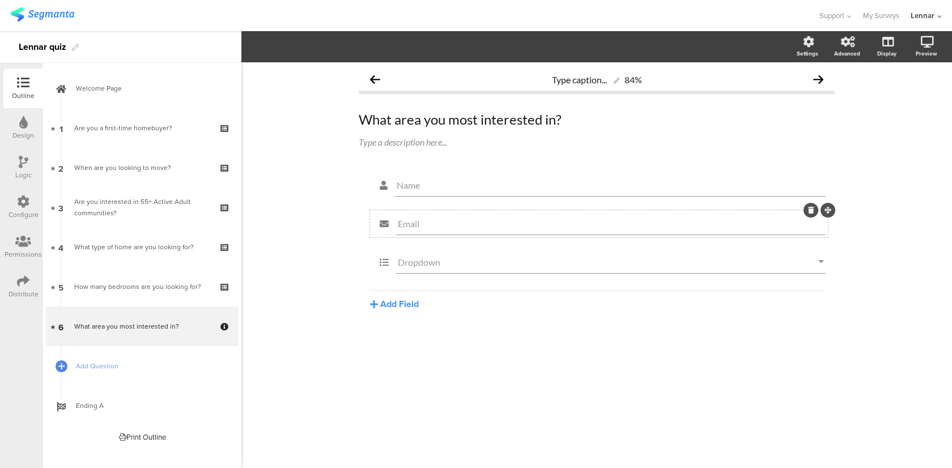
click at [808, 208] on icon at bounding box center [811, 210] width 6 height 7
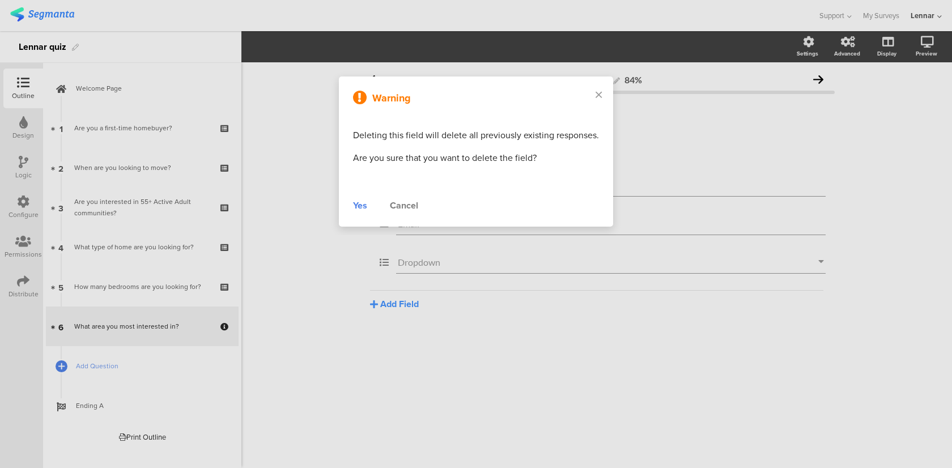
click at [360, 203] on div "Yes" at bounding box center [360, 206] width 14 height 14
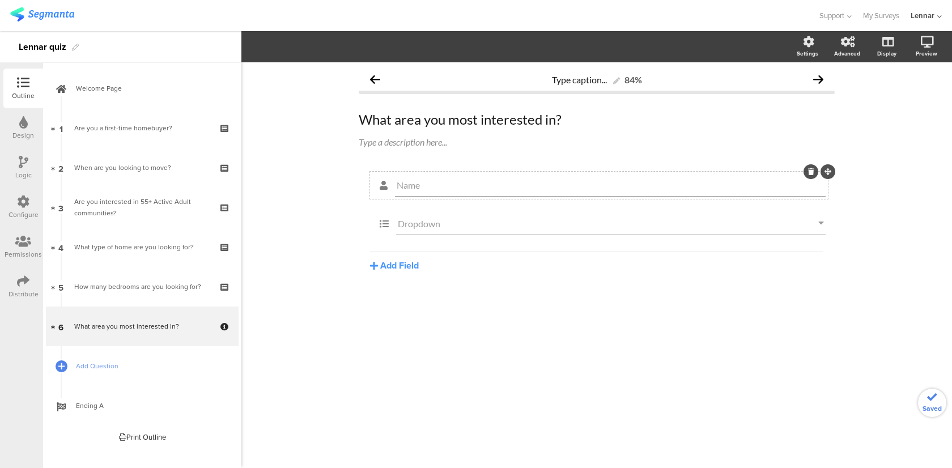
click at [808, 174] on icon at bounding box center [811, 171] width 6 height 7
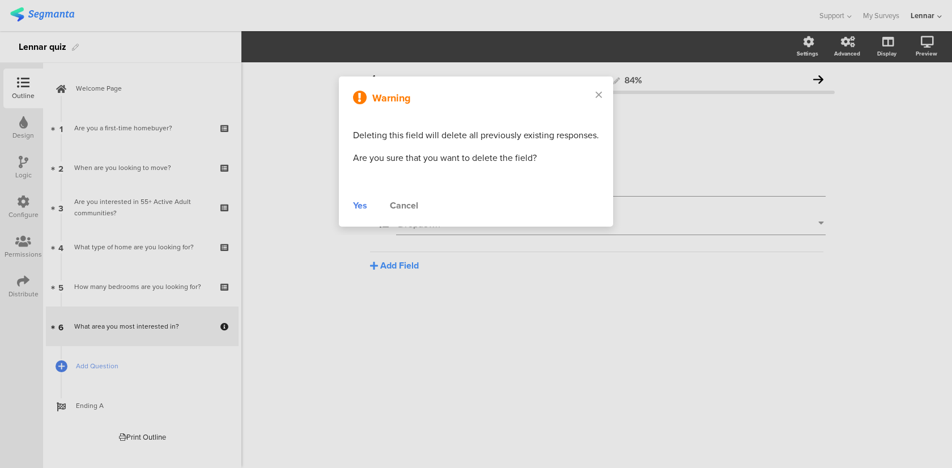
click at [351, 211] on div "Warning Deleting this field will delete all previously existing responses. Are …" at bounding box center [476, 151] width 274 height 150
click at [353, 210] on div "Yes" at bounding box center [360, 206] width 14 height 14
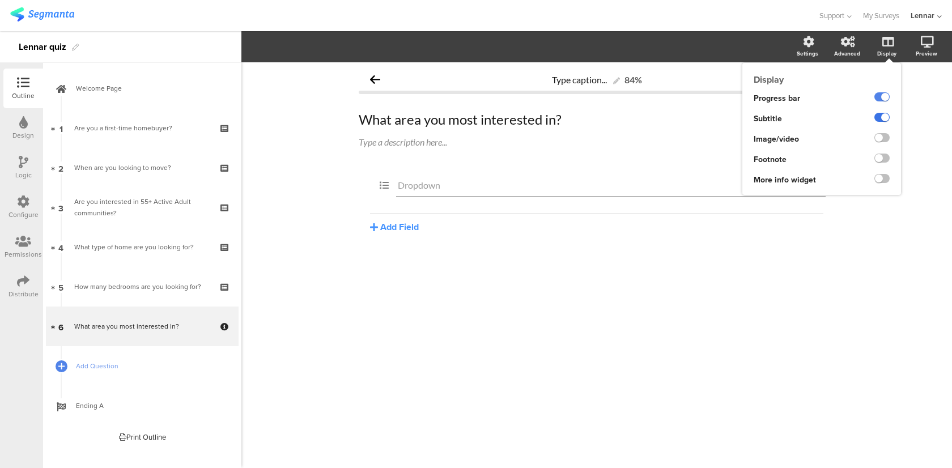
click at [879, 115] on label at bounding box center [881, 117] width 15 height 9
click at [0, 0] on input "checkbox" at bounding box center [0, 0] width 0 height 0
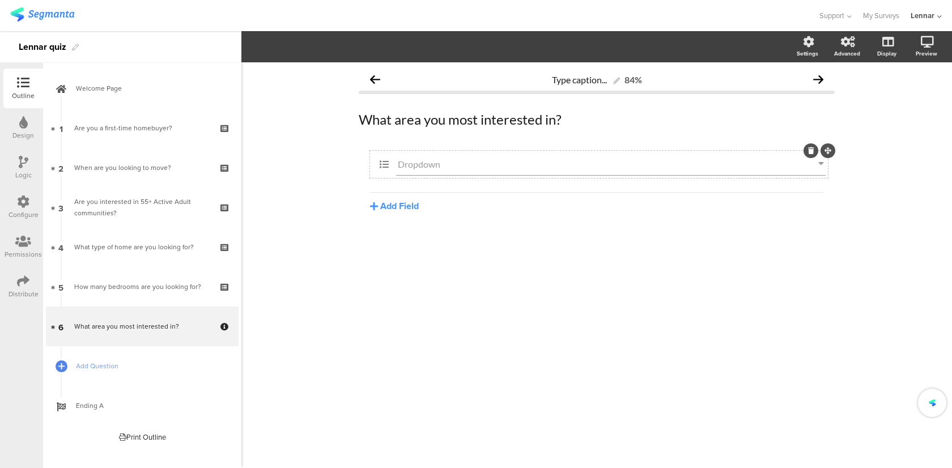
click at [477, 174] on div "Dropdown" at bounding box center [610, 164] width 429 height 23
click at [384, 41] on span "Dropdown Choices" at bounding box center [394, 46] width 77 height 13
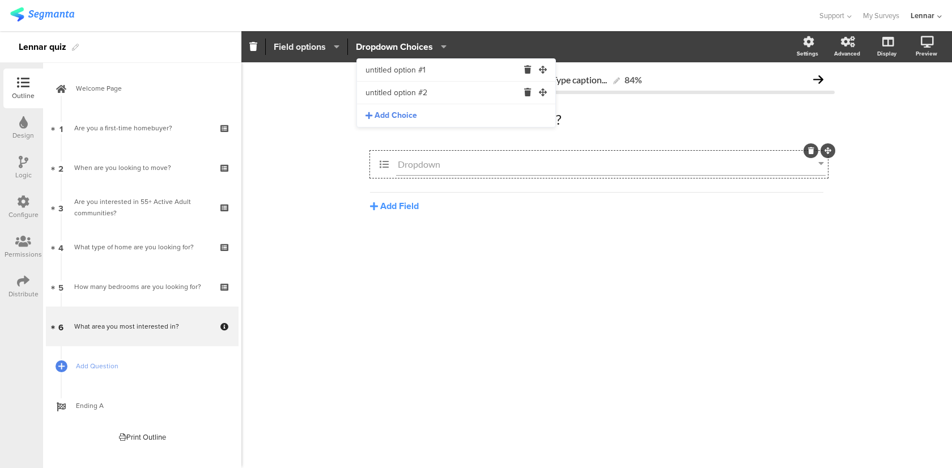
click at [320, 46] on span "Field options" at bounding box center [300, 46] width 52 height 13
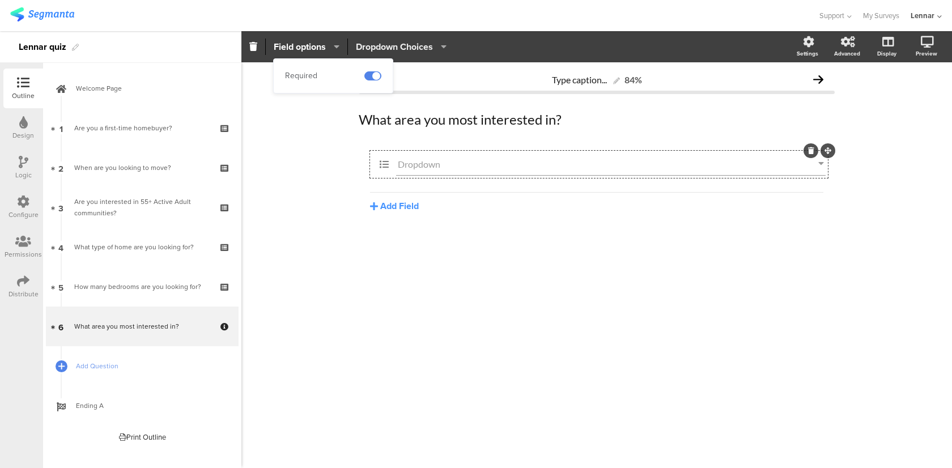
click at [390, 40] on span "Dropdown Choices" at bounding box center [394, 46] width 77 height 13
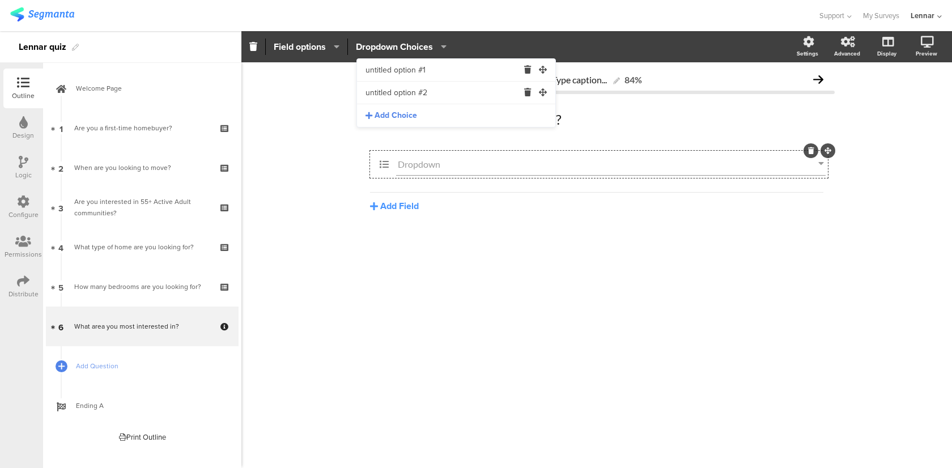
click at [395, 113] on span "Add Choice" at bounding box center [395, 115] width 42 height 11
click at [430, 73] on input "untitled option #1" at bounding box center [441, 70] width 153 height 23
drag, startPoint x: 430, startPoint y: 73, endPoint x: 361, endPoint y: 73, distance: 69.1
click at [361, 73] on div "untitled option #1" at bounding box center [456, 70] width 198 height 23
type input "Albama"
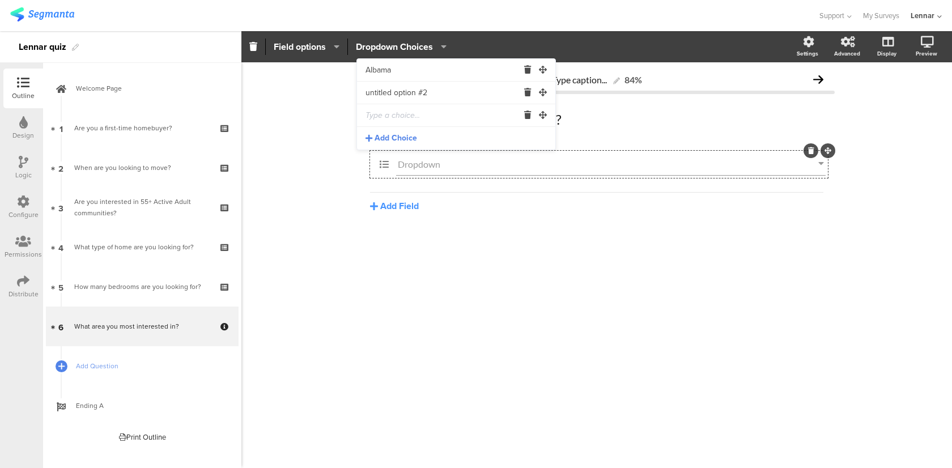
click at [397, 93] on input "untitled option #2" at bounding box center [441, 93] width 153 height 23
type input "Alaska"
click at [403, 116] on input "text" at bounding box center [441, 115] width 153 height 23
type input "Arizona"
click at [403, 143] on span "Add Choice" at bounding box center [395, 138] width 42 height 11
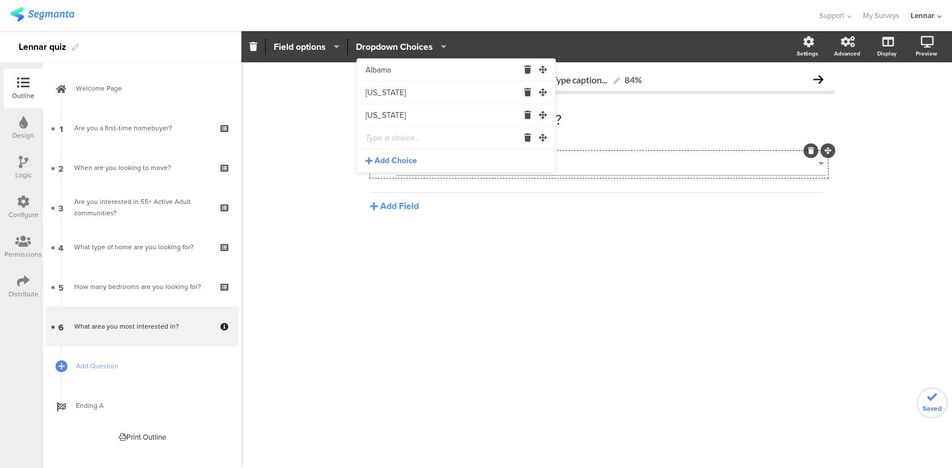
click at [400, 139] on input "text" at bounding box center [441, 138] width 153 height 23
type input "Arkansas"
click at [408, 162] on span "Add Choice" at bounding box center [395, 160] width 42 height 11
click at [408, 159] on input "text" at bounding box center [441, 161] width 153 height 23
type input "California"
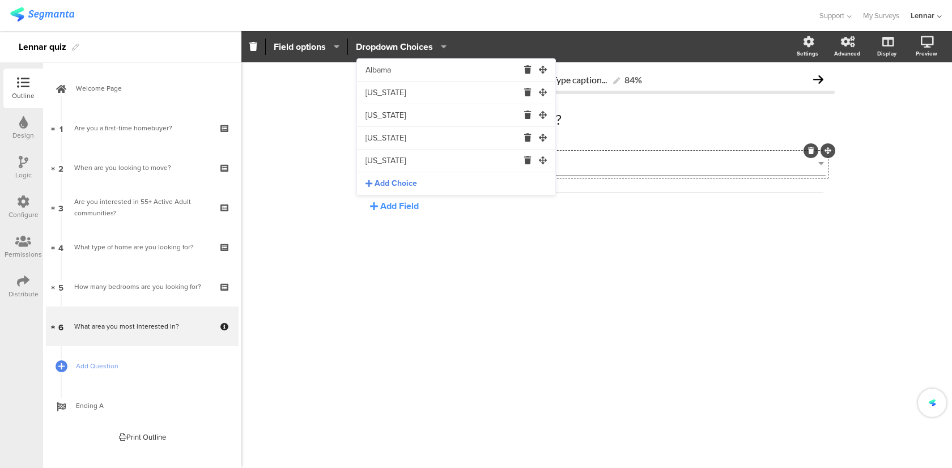
click at [412, 182] on span "Add Choice" at bounding box center [395, 183] width 42 height 11
click at [406, 180] on input "text" at bounding box center [441, 183] width 153 height 23
type input "Colorado"
click at [408, 202] on span "Add Choice" at bounding box center [395, 206] width 42 height 11
click at [402, 202] on input "text" at bounding box center [441, 206] width 153 height 23
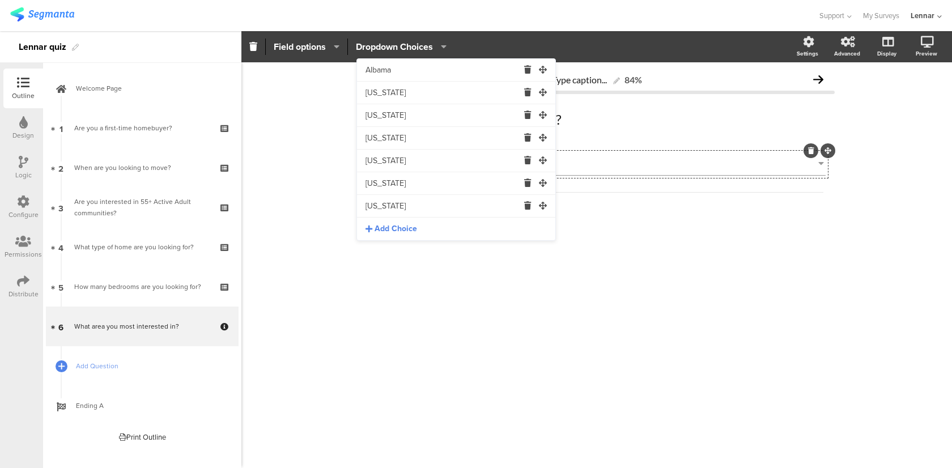
type input "Connecticut"
click at [407, 229] on span "Add Choice" at bounding box center [395, 228] width 42 height 11
click at [411, 231] on input "text" at bounding box center [441, 229] width 153 height 23
type input "Delaware"
click at [413, 249] on span "Add Choice" at bounding box center [395, 251] width 42 height 11
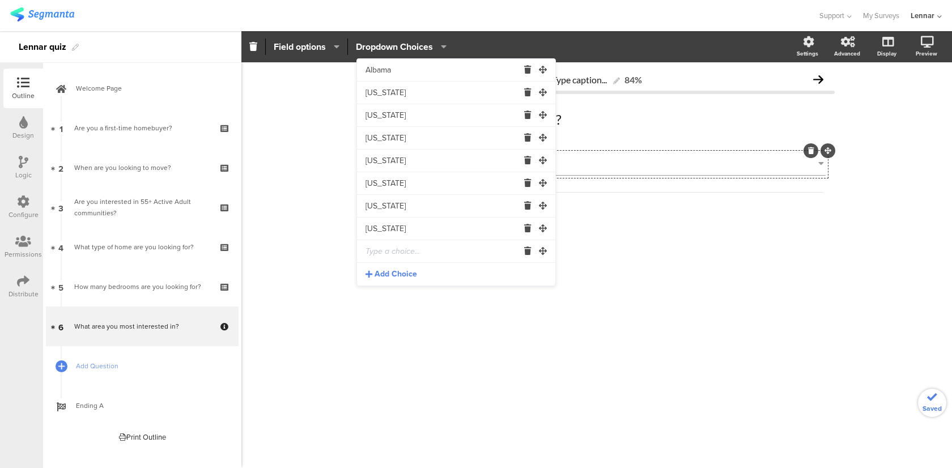
click at [398, 246] on input "text" at bounding box center [441, 251] width 153 height 23
type input "Florida"
click at [403, 272] on span "Add Choice" at bounding box center [395, 273] width 42 height 11
click at [407, 275] on input "text" at bounding box center [441, 274] width 153 height 23
type input "Georgia"
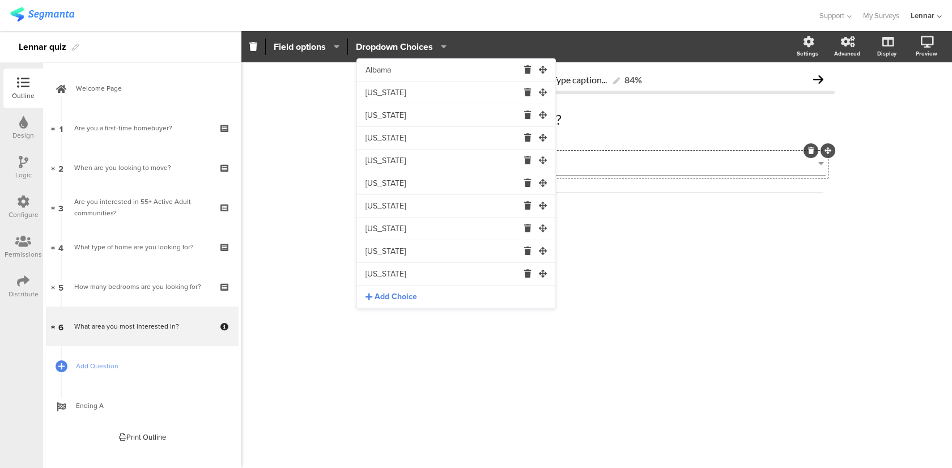
click at [415, 296] on span "Add Choice" at bounding box center [395, 296] width 42 height 11
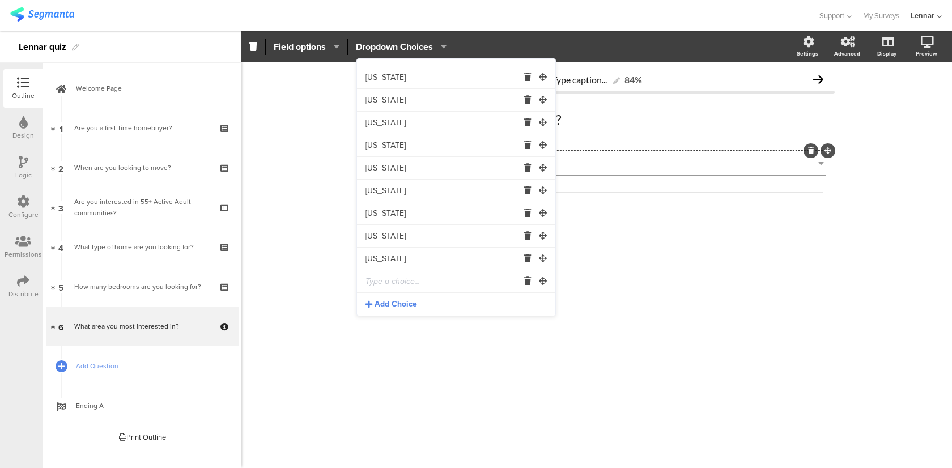
click at [398, 277] on input "text" at bounding box center [441, 281] width 153 height 23
type input "Hawaii"
click at [409, 301] on span "Add Choice" at bounding box center [395, 304] width 42 height 11
click at [413, 287] on input "text" at bounding box center [441, 281] width 153 height 23
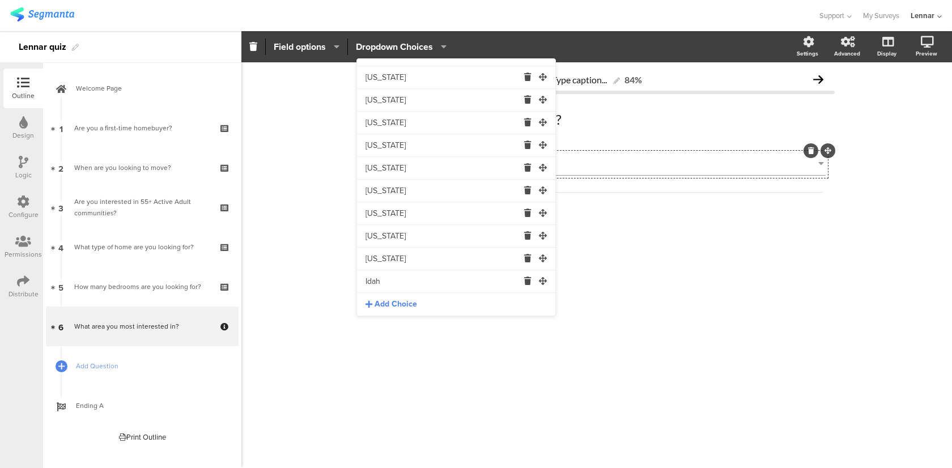
type input "Idaho"
click at [411, 348] on div "Type caption... 84% What area you most interested in? What area you most intere…" at bounding box center [596, 265] width 710 height 406
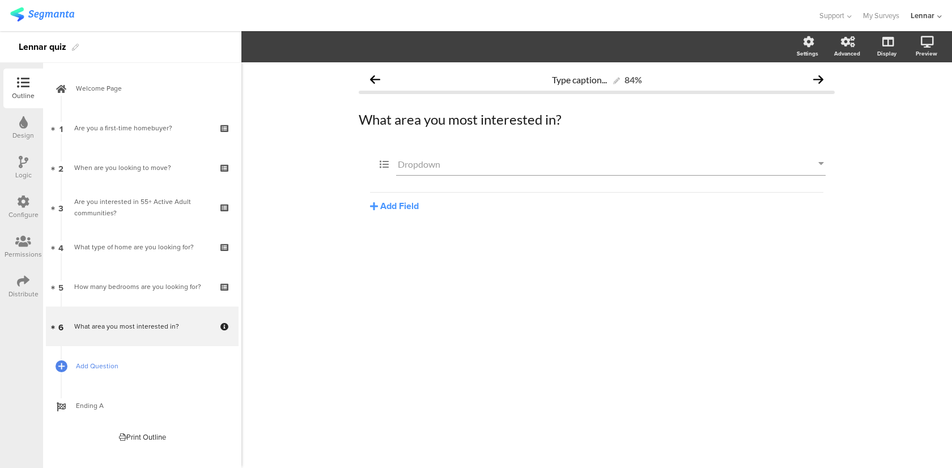
click at [111, 369] on span "Add Question" at bounding box center [148, 365] width 145 height 11
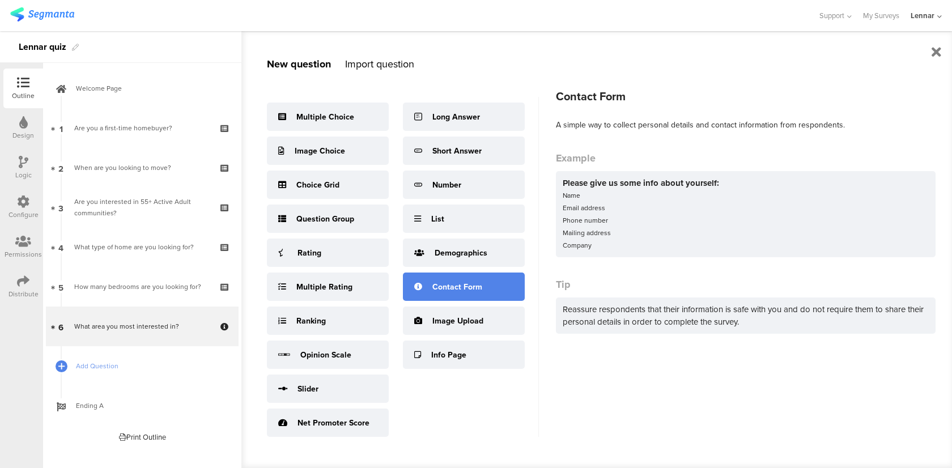
click at [438, 284] on div "Contact Form" at bounding box center [457, 287] width 50 height 12
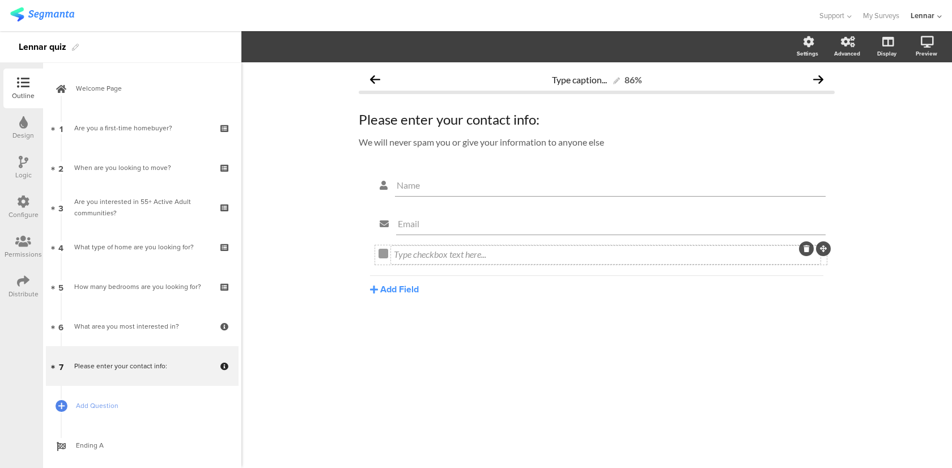
click at [420, 255] on div "Type checkbox text here..." at bounding box center [606, 254] width 424 height 11
click at [257, 243] on div "Type caption... 86% Please enter your contact info: Please enter your contact i…" at bounding box center [596, 265] width 710 height 406
click at [421, 88] on div "Type caption... 86%" at bounding box center [597, 79] width 476 height 23
click at [276, 48] on span "Layout" at bounding box center [262, 46] width 27 height 13
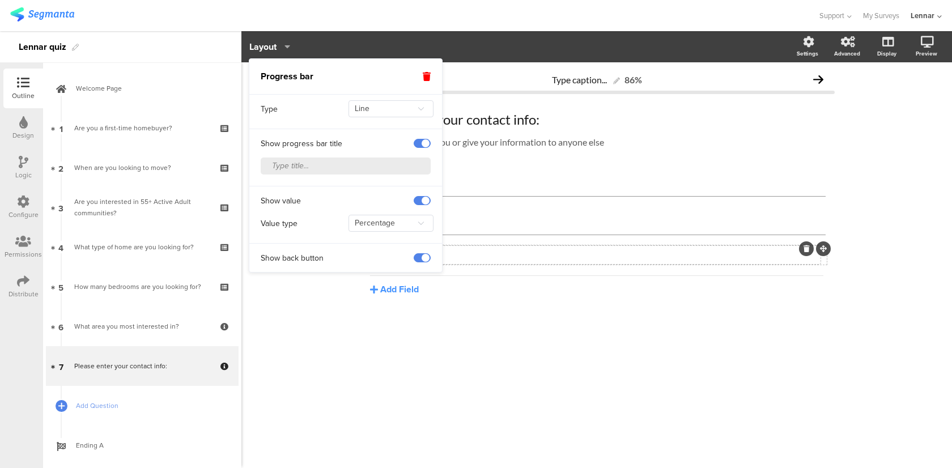
click at [423, 144] on span at bounding box center [421, 143] width 17 height 9
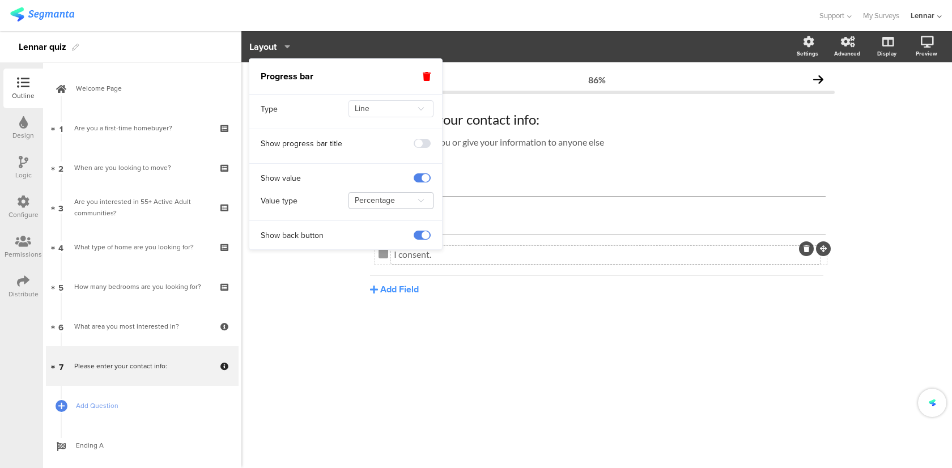
click at [413, 198] on icon at bounding box center [420, 200] width 14 height 18
click at [405, 242] on li "Absolute" at bounding box center [388, 248] width 84 height 19
type input "Absolute"
click at [382, 352] on div "7/7 Please enter your contact info: Please enter your contact info: We will nev…" at bounding box center [596, 208] width 498 height 293
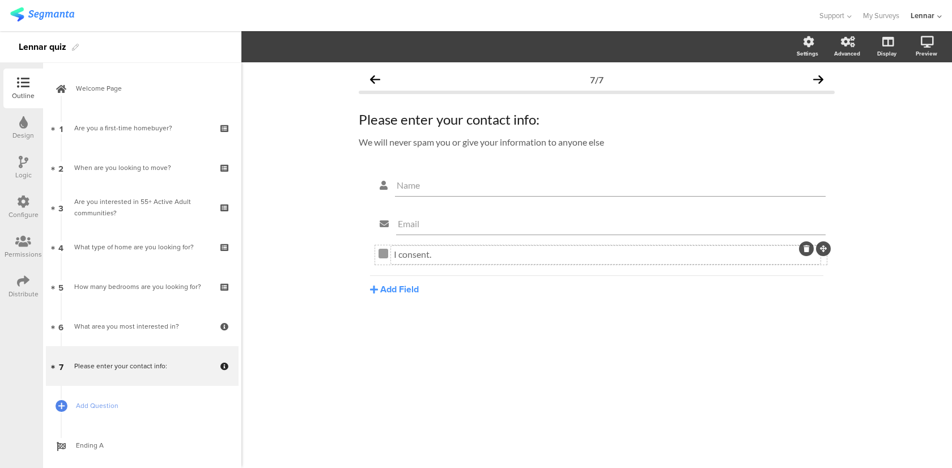
click at [31, 214] on div "Configure" at bounding box center [23, 215] width 30 height 10
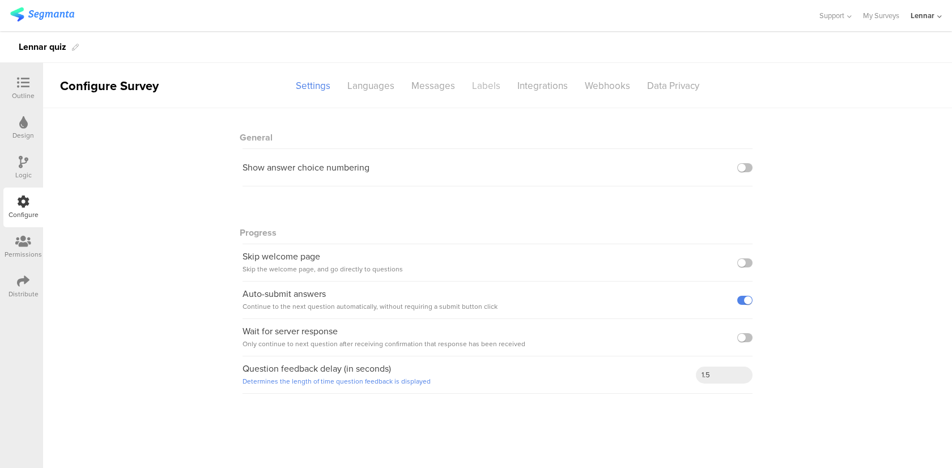
click at [477, 88] on div "Labels" at bounding box center [485, 86] width 45 height 20
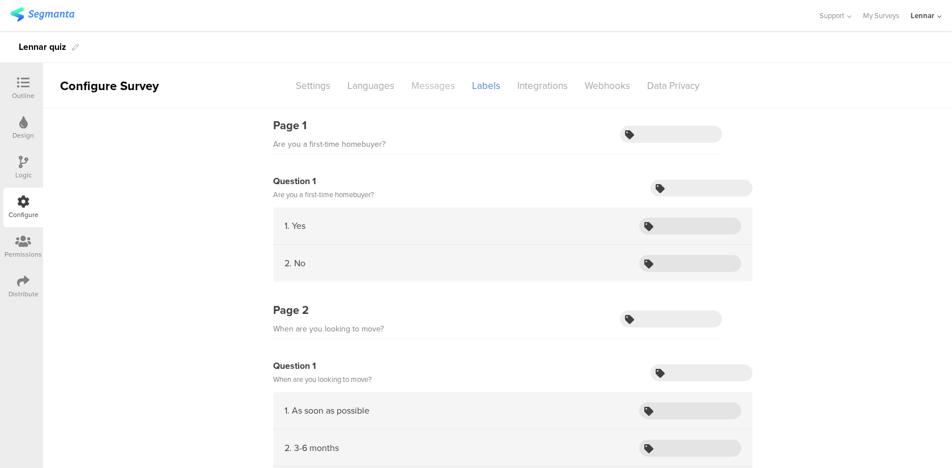
click at [426, 92] on div "Messages" at bounding box center [433, 86] width 61 height 20
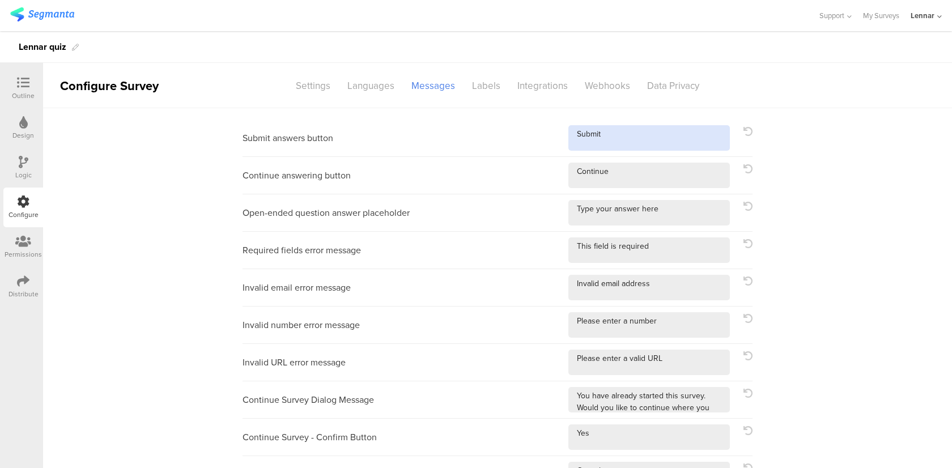
click at [597, 139] on textarea at bounding box center [648, 137] width 161 height 25
type textarea "Next Question"
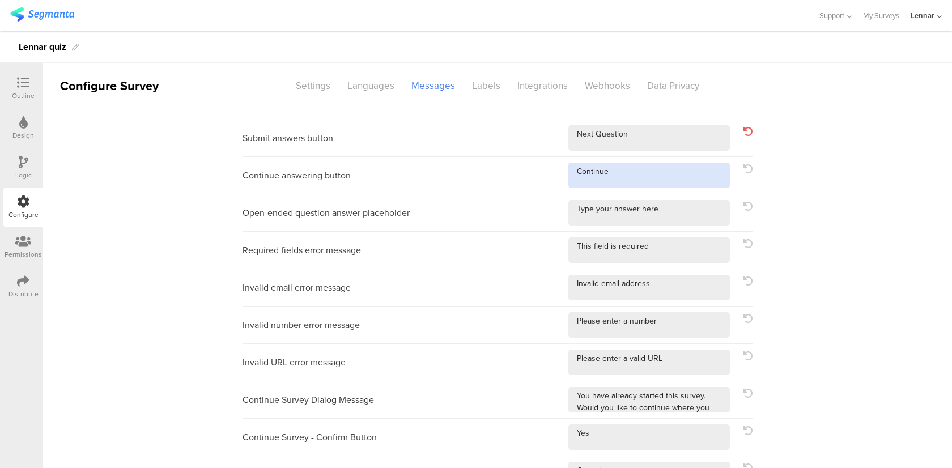
click at [602, 165] on textarea at bounding box center [648, 175] width 161 height 25
type textarea "Next Question"
click at [24, 130] on div "Design" at bounding box center [23, 135] width 22 height 10
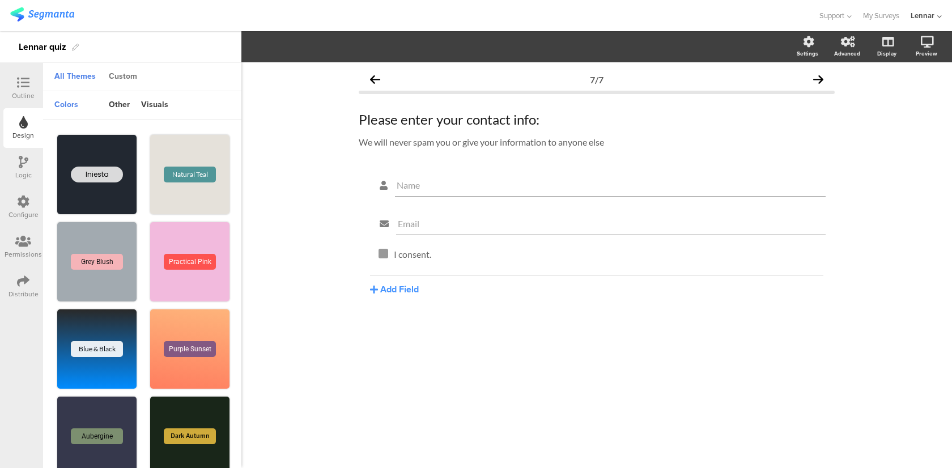
click at [122, 80] on div "Custom" at bounding box center [123, 76] width 40 height 19
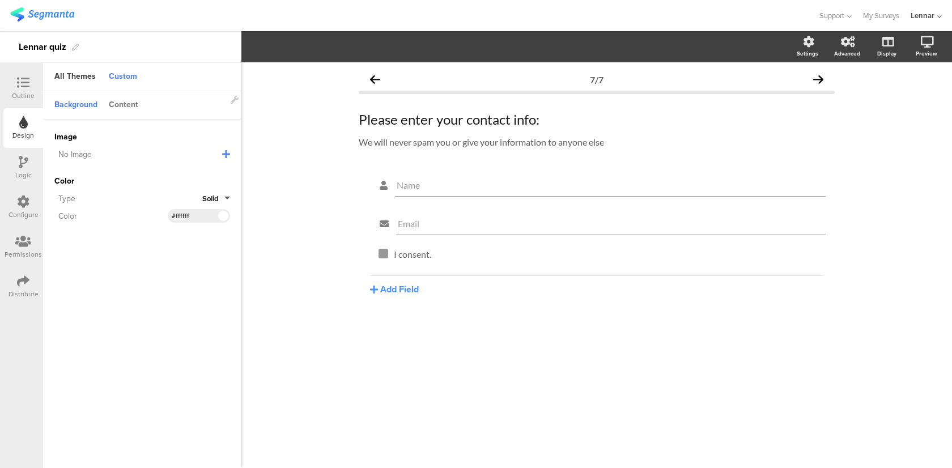
click at [122, 101] on div "Content" at bounding box center [123, 105] width 41 height 19
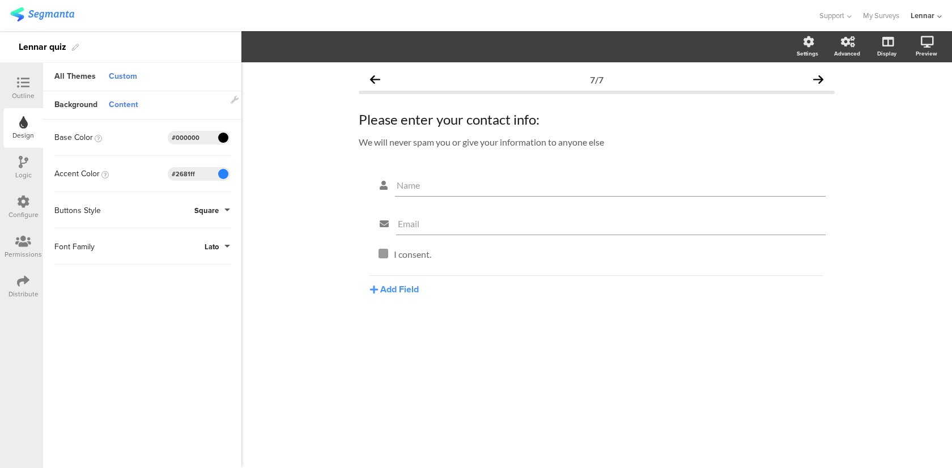
click at [24, 214] on div "Configure" at bounding box center [23, 215] width 30 height 10
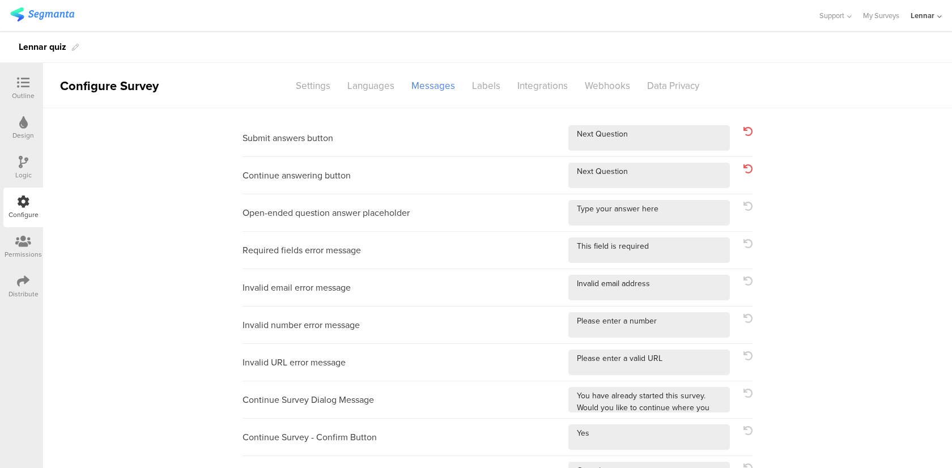
click at [23, 83] on icon at bounding box center [23, 82] width 12 height 12
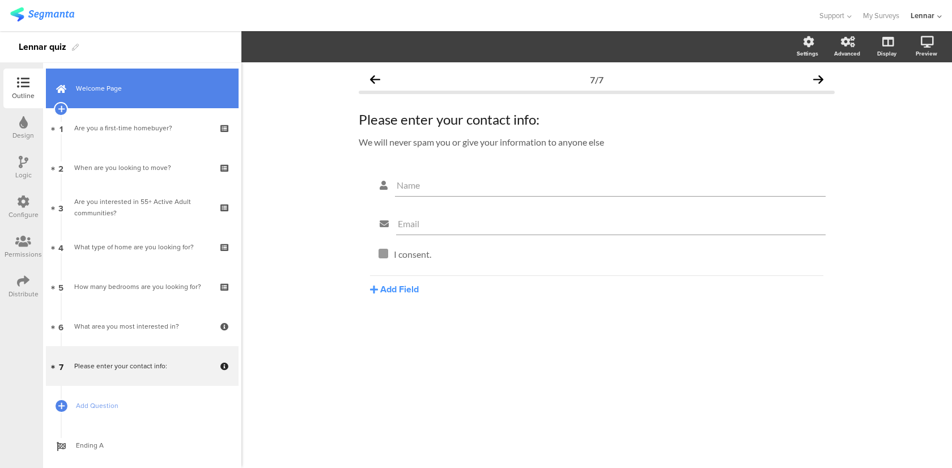
click at [154, 100] on link "Welcome Page" at bounding box center [142, 89] width 193 height 40
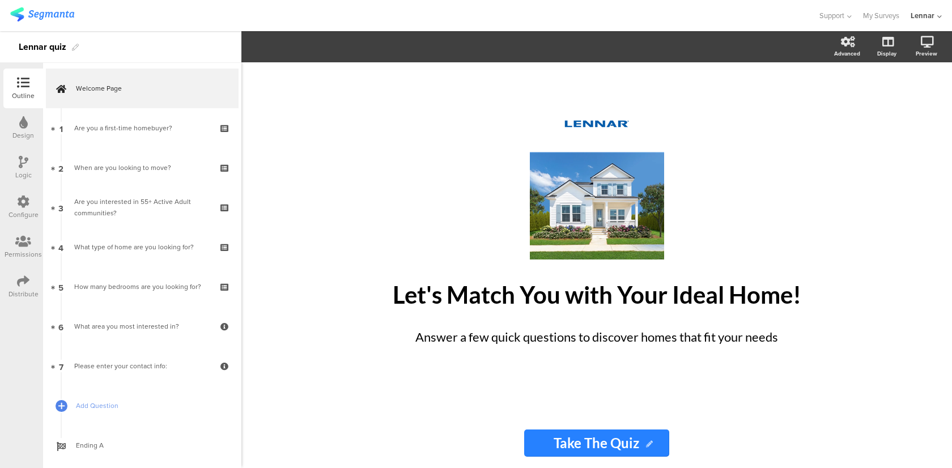
click at [18, 125] on div "Design" at bounding box center [23, 128] width 40 height 40
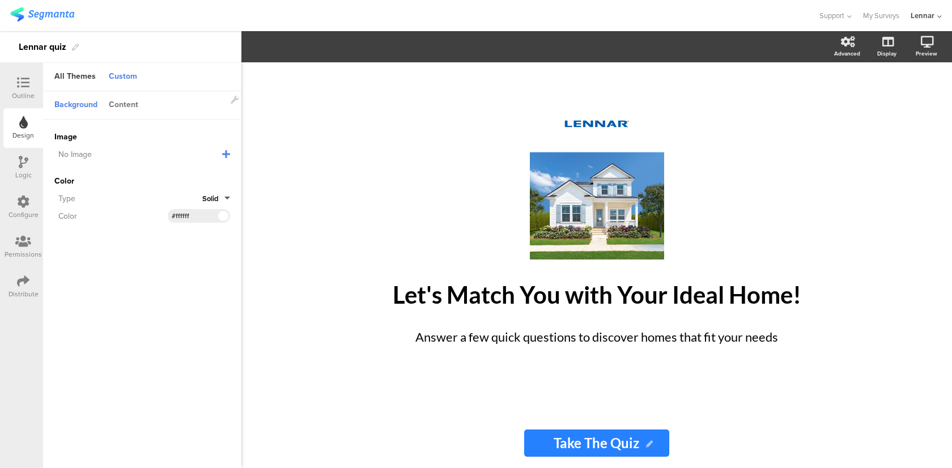
click at [133, 103] on div "Content" at bounding box center [123, 105] width 41 height 19
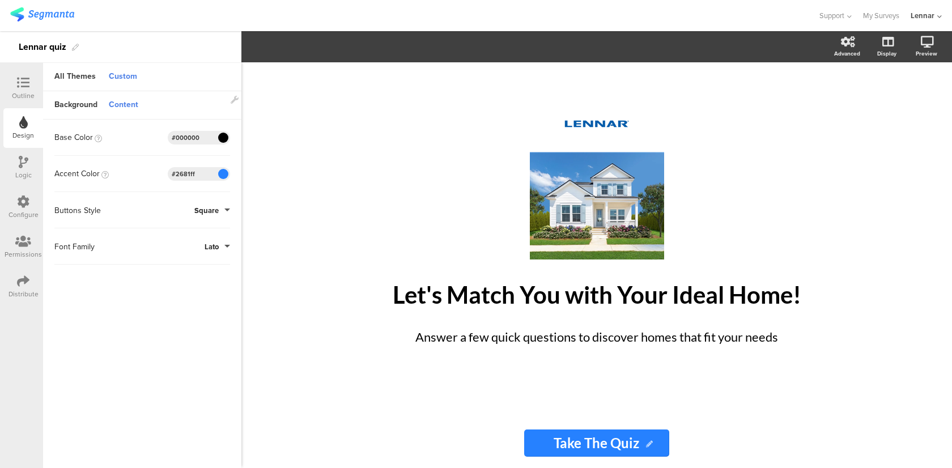
drag, startPoint x: 202, startPoint y: 138, endPoint x: 146, endPoint y: 138, distance: 55.5
click at [146, 138] on div "Base Color #000000 Clear OK #000000" at bounding box center [142, 138] width 176 height 14
paste input "2d2d2d"
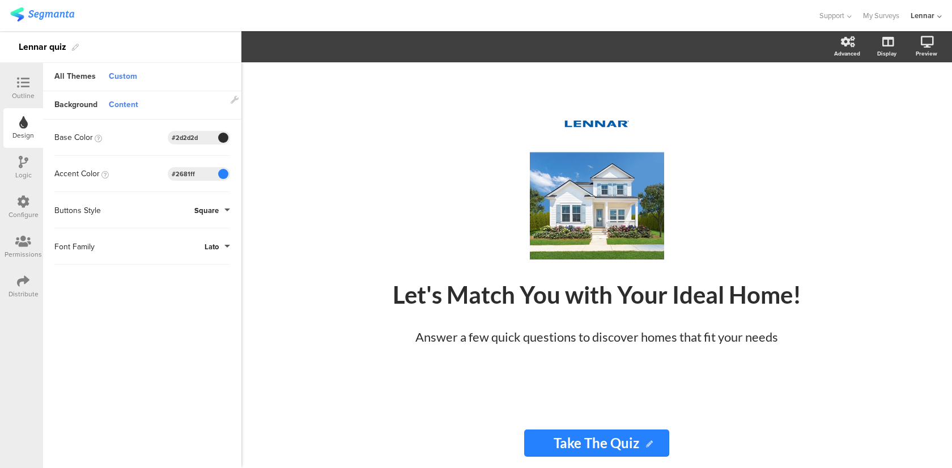
type input "#2d2d2d"
drag, startPoint x: 203, startPoint y: 172, endPoint x: 151, endPoint y: 170, distance: 52.1
click at [151, 170] on div "Accent Color #2681FF Clear OK #2681ff" at bounding box center [142, 174] width 176 height 14
paste input "d2d2d"
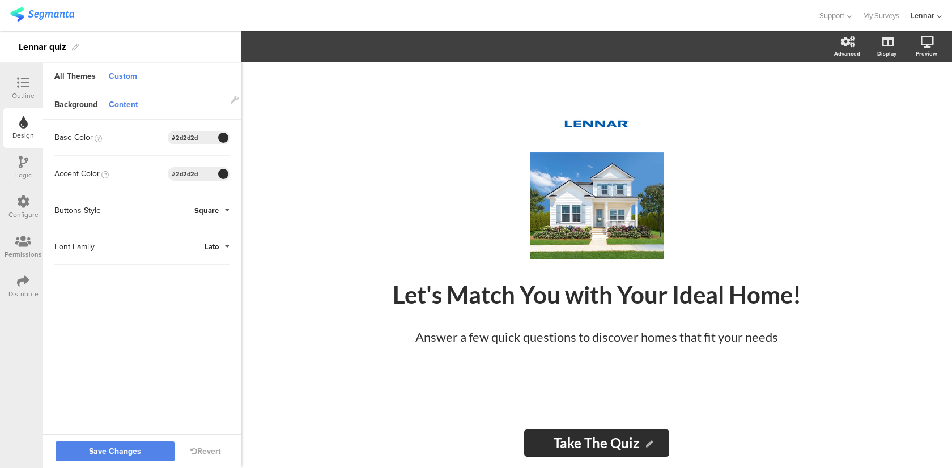
type input "#2d2d2d"
click at [218, 211] on span "Square" at bounding box center [206, 210] width 24 height 11
click at [207, 264] on button "Round" at bounding box center [187, 260] width 85 height 24
click at [139, 451] on span "Save Changes" at bounding box center [115, 451] width 52 height 0
click at [28, 207] on icon at bounding box center [23, 201] width 12 height 12
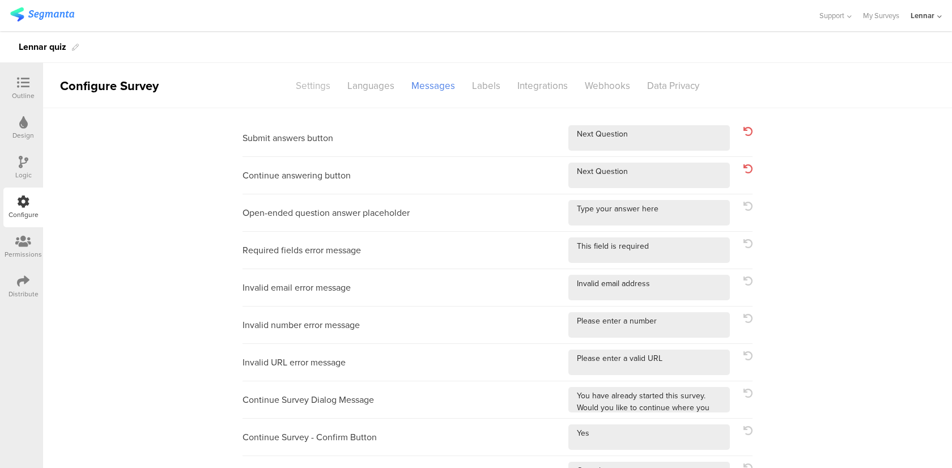
click at [303, 89] on div "Settings" at bounding box center [313, 86] width 52 height 20
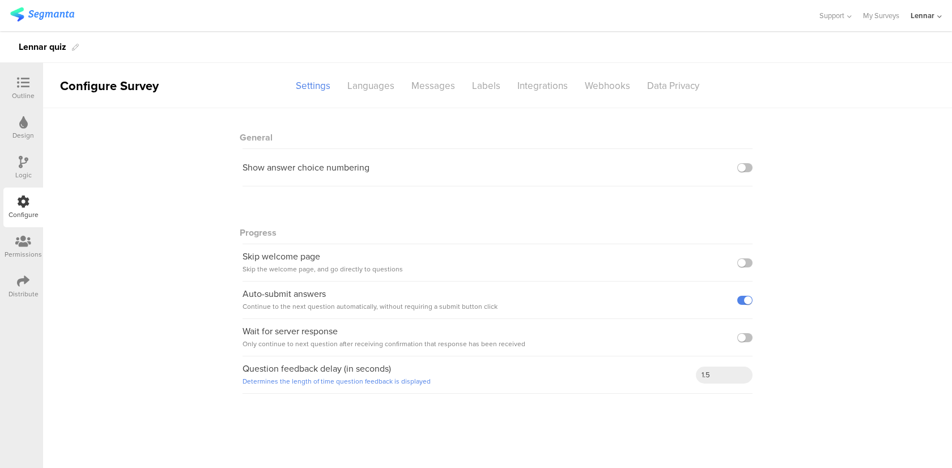
click at [36, 236] on div at bounding box center [23, 242] width 37 height 14
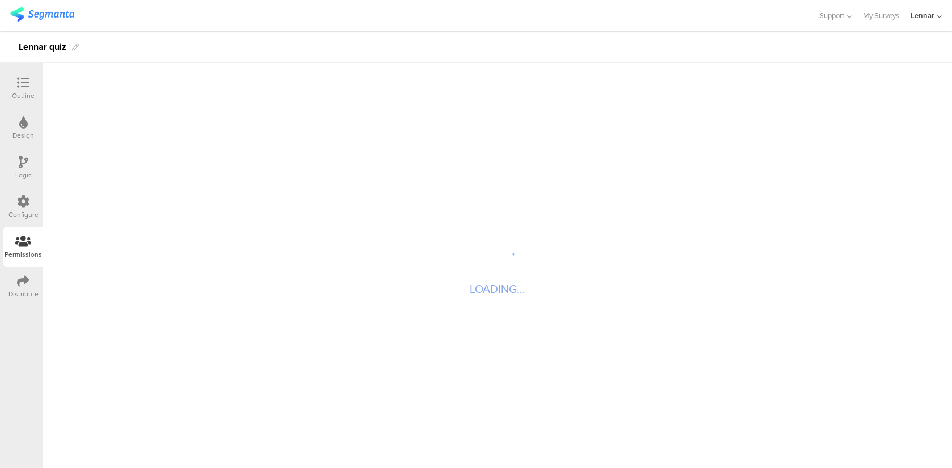
click at [16, 284] on div "Distribute" at bounding box center [23, 287] width 40 height 40
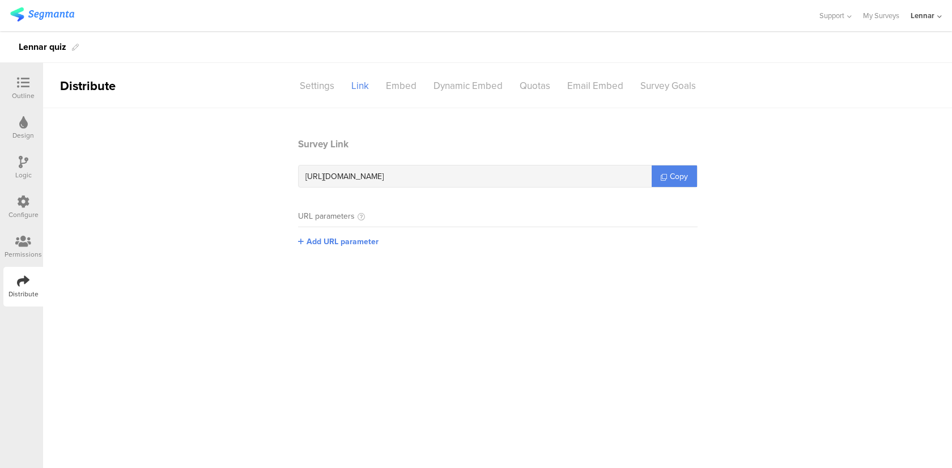
click at [4, 174] on div "Logic" at bounding box center [23, 168] width 40 height 40
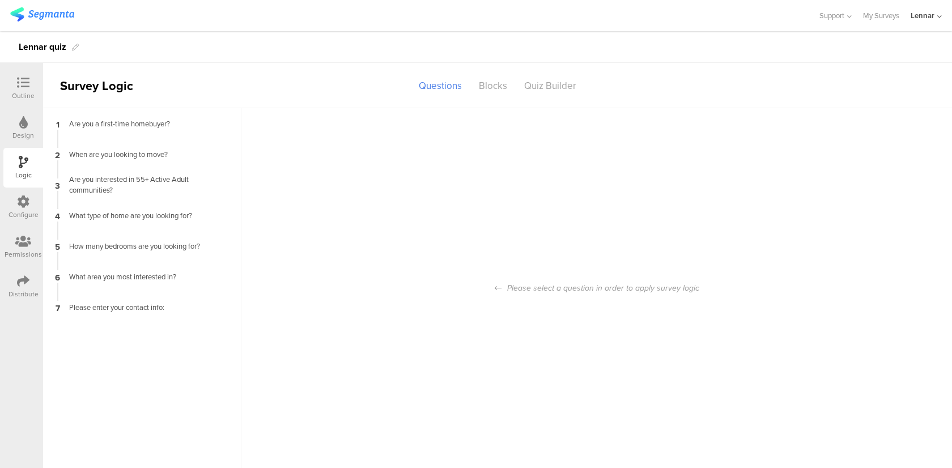
click at [22, 212] on div "Configure" at bounding box center [23, 215] width 30 height 10
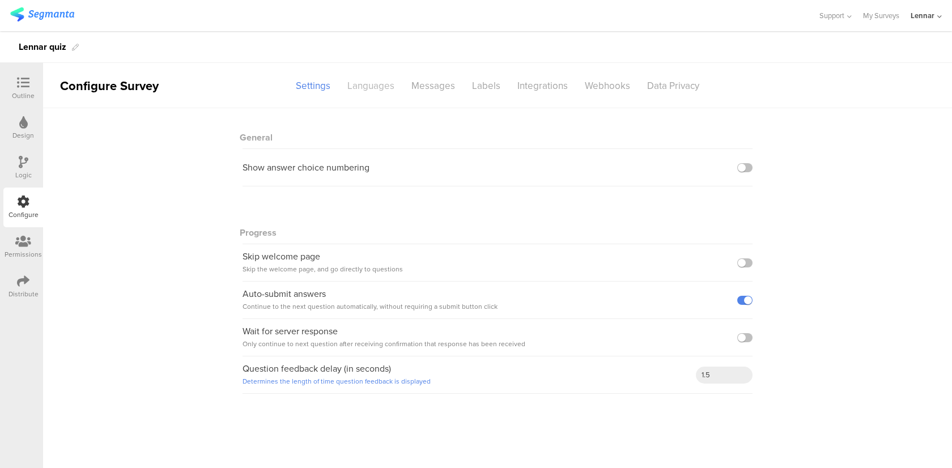
click at [360, 93] on div "Languages" at bounding box center [371, 86] width 64 height 20
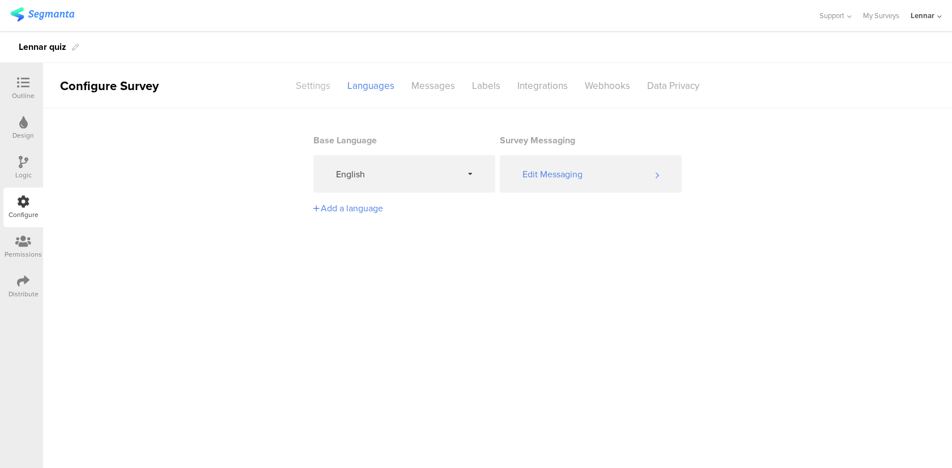
click at [320, 89] on div "Settings" at bounding box center [313, 86] width 52 height 20
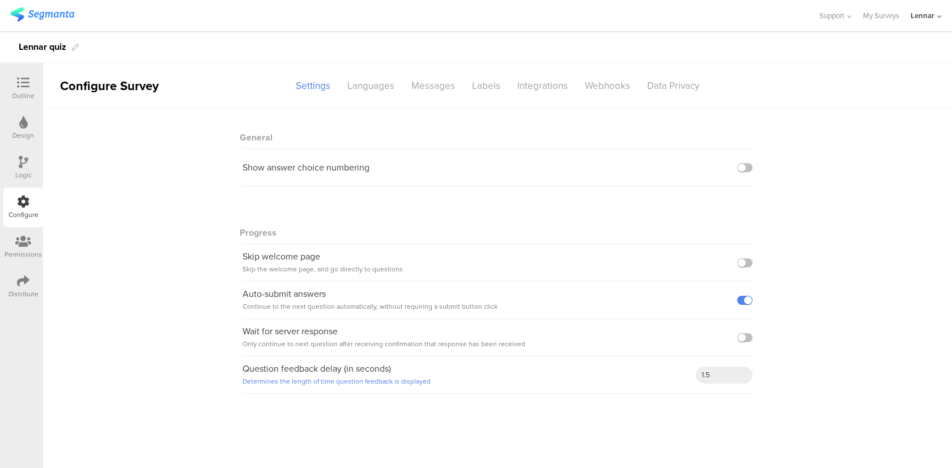
click at [38, 74] on div "Outline" at bounding box center [23, 89] width 40 height 40
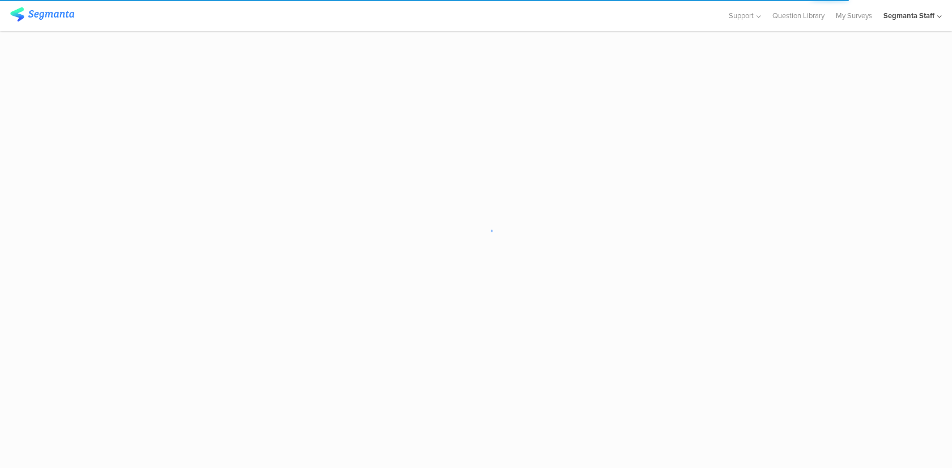
click at [931, 22] on div "Segmanta Staff" at bounding box center [912, 15] width 58 height 31
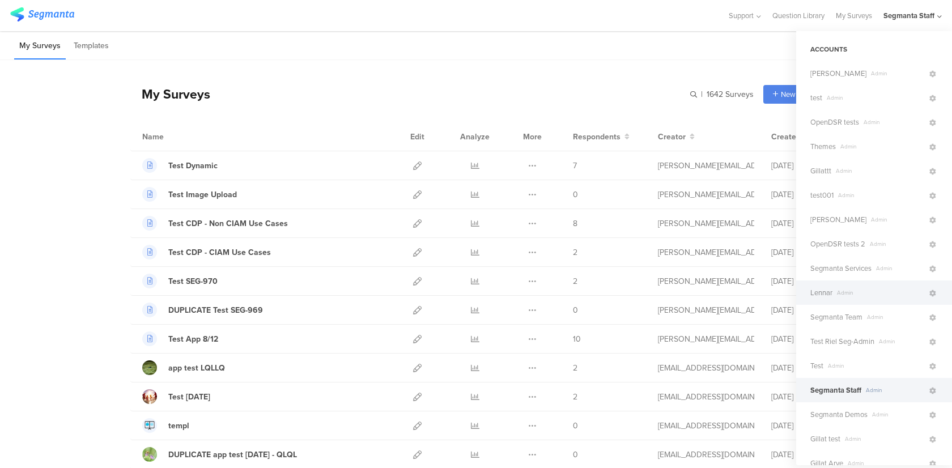
click at [841, 288] on span "Lennar Admin" at bounding box center [868, 292] width 117 height 11
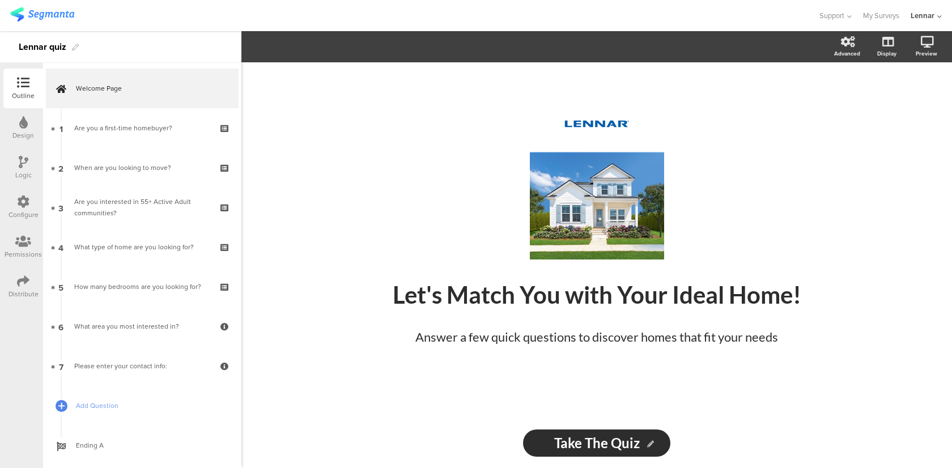
click at [36, 195] on div "Configure" at bounding box center [23, 207] width 40 height 40
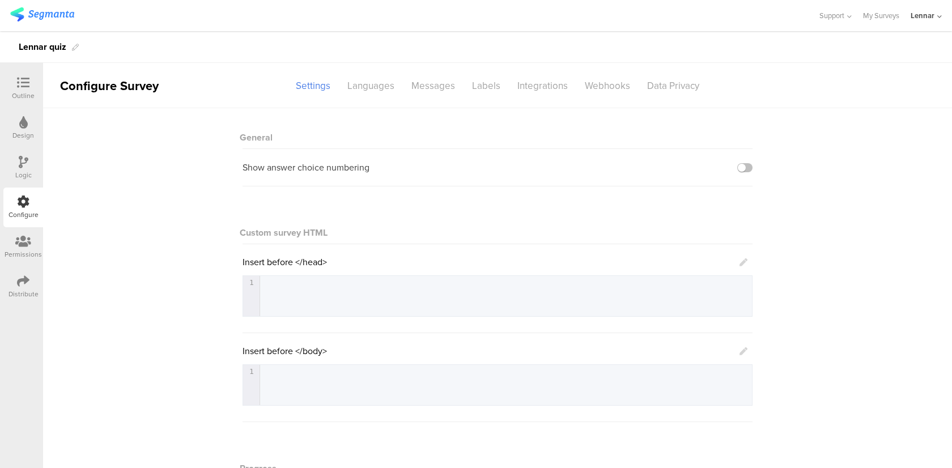
click at [19, 172] on div "Logic" at bounding box center [23, 175] width 16 height 10
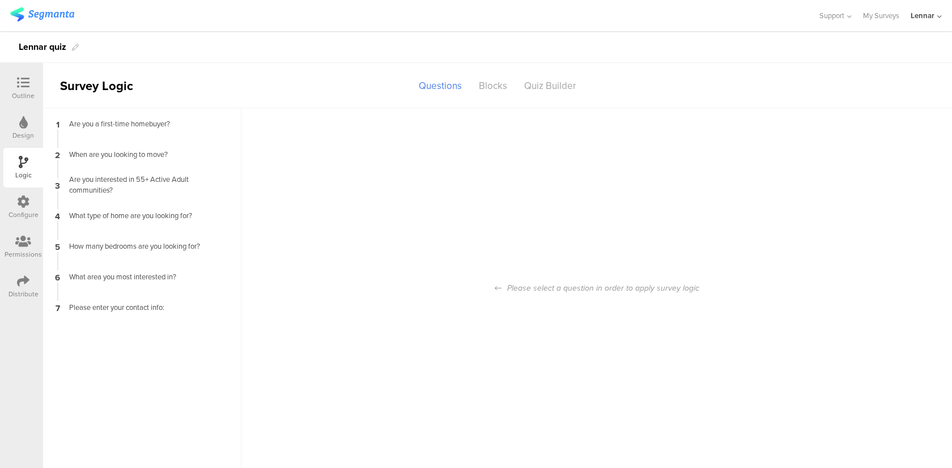
click at [16, 195] on div "Configure" at bounding box center [23, 207] width 40 height 40
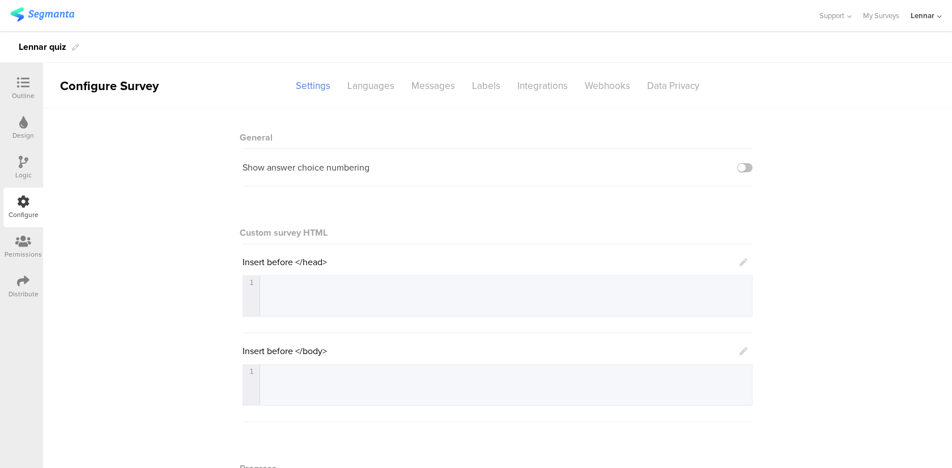
click at [741, 262] on icon at bounding box center [743, 262] width 8 height 8
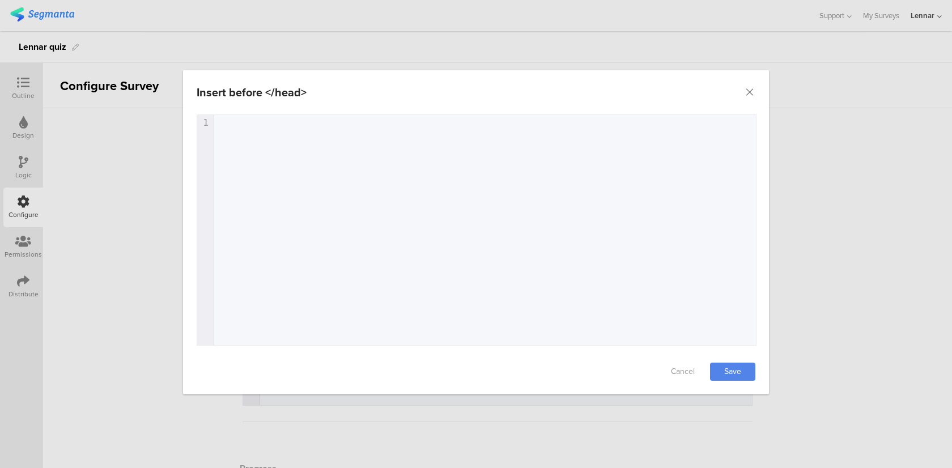
click at [566, 147] on div "1 1 ​" at bounding box center [490, 244] width 587 height 258
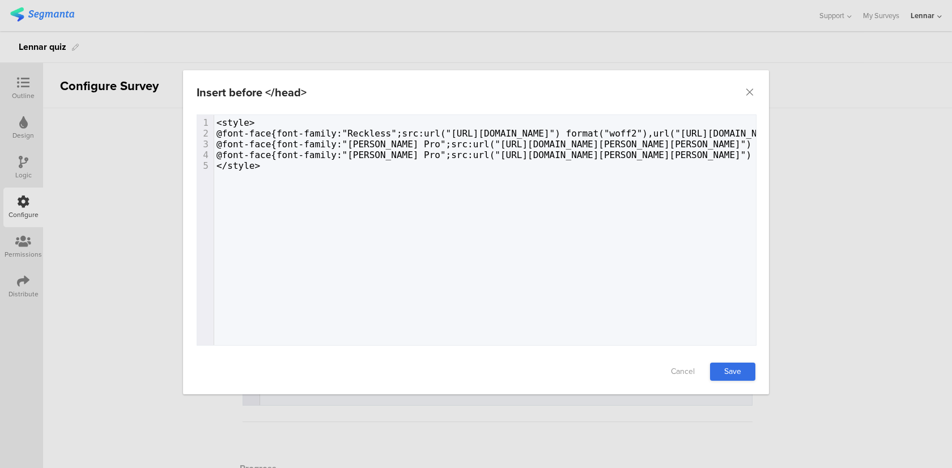
click at [735, 374] on link "Save" at bounding box center [732, 372] width 45 height 18
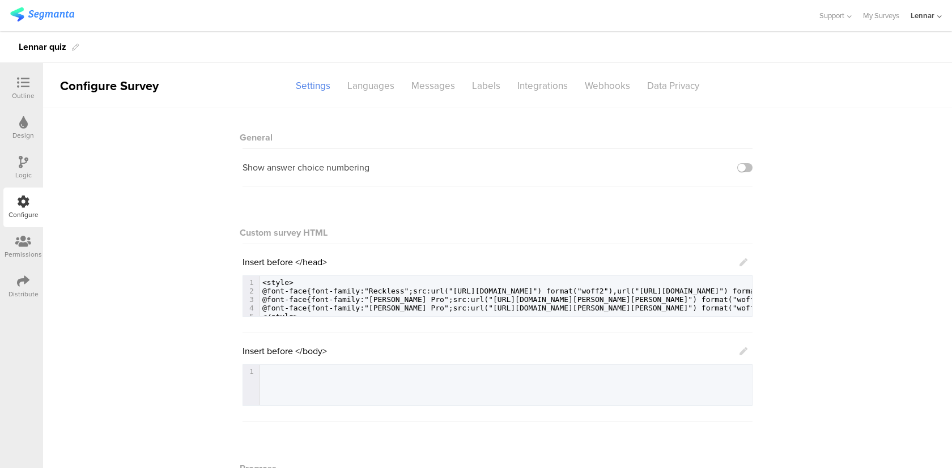
click at [744, 351] on icon at bounding box center [743, 351] width 8 height 8
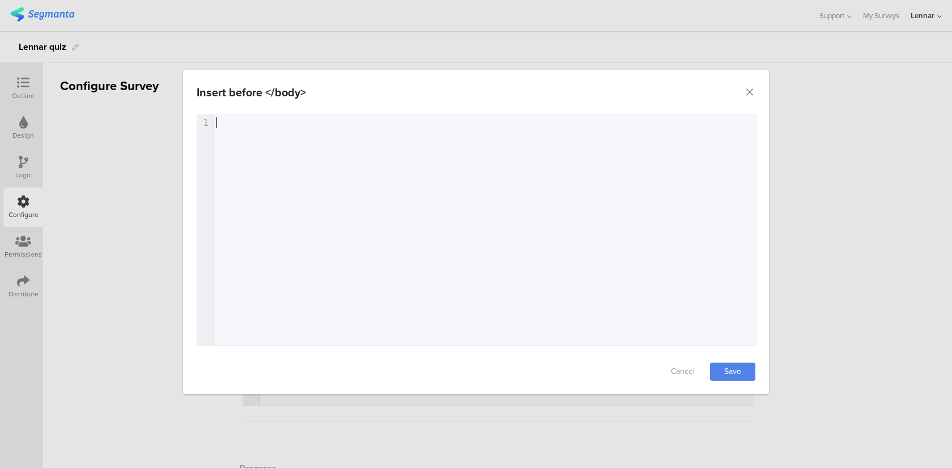
click at [548, 188] on div "1 1 ​" at bounding box center [490, 244] width 587 height 258
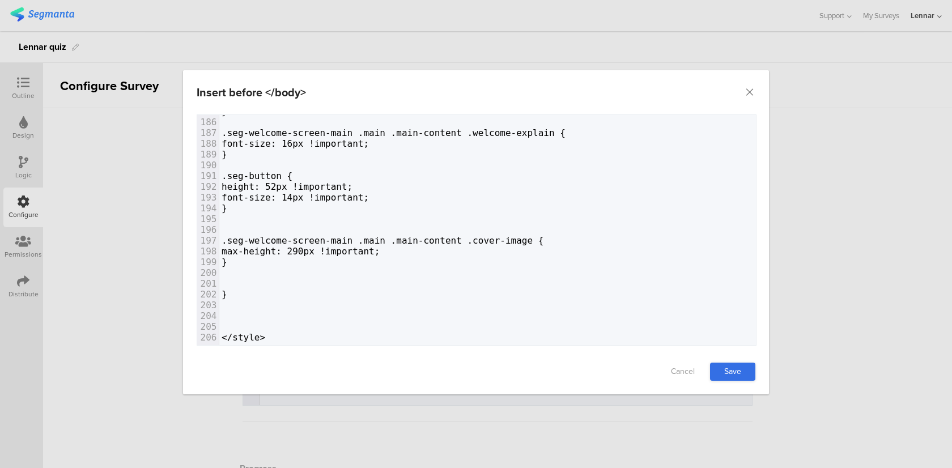
click at [714, 370] on link "Save" at bounding box center [732, 372] width 45 height 18
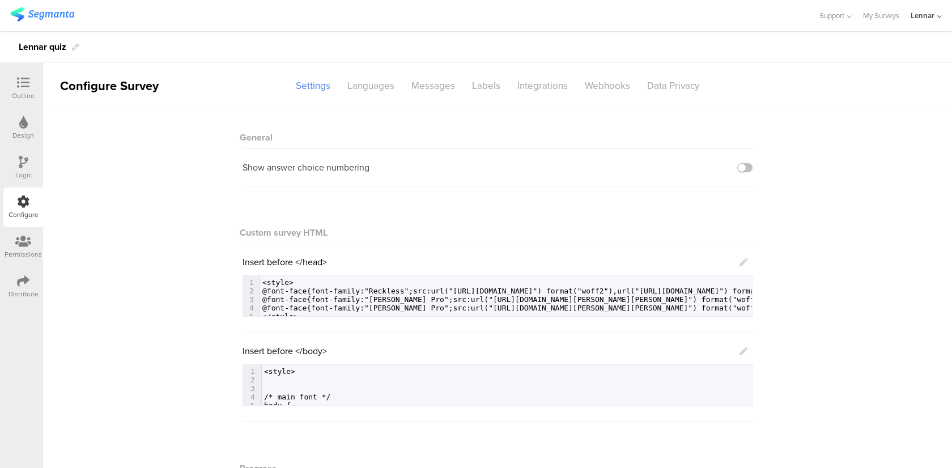
click at [24, 99] on div "Outline" at bounding box center [23, 96] width 23 height 10
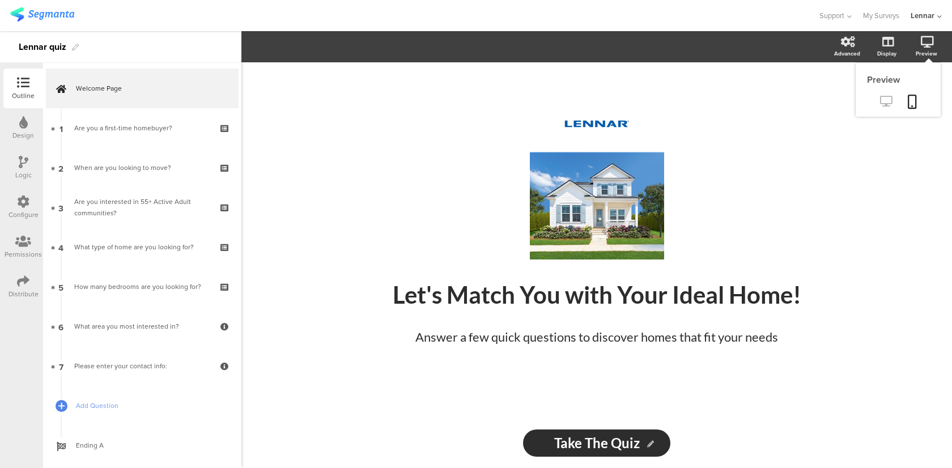
click at [894, 102] on link at bounding box center [886, 102] width 28 height 19
click at [892, 97] on link at bounding box center [886, 102] width 28 height 19
